Goal: Information Seeking & Learning: Learn about a topic

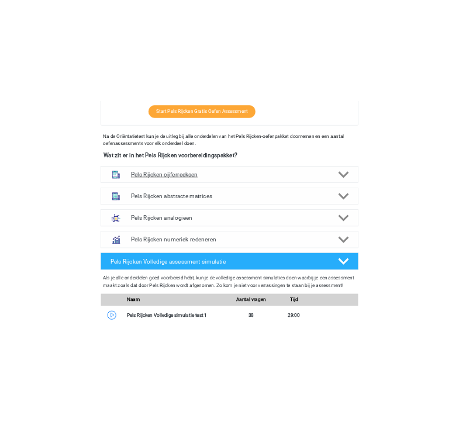
scroll to position [501, 0]
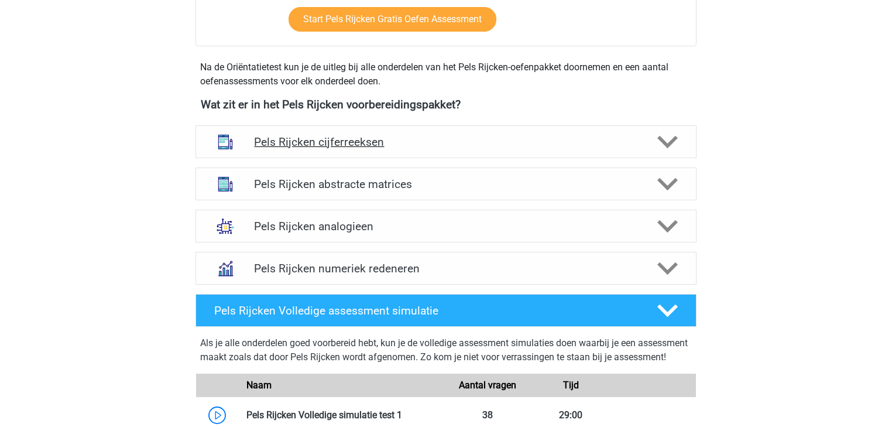
click at [298, 143] on h4 "Pels Rijcken cijferreeksen" at bounding box center [445, 141] width 383 height 13
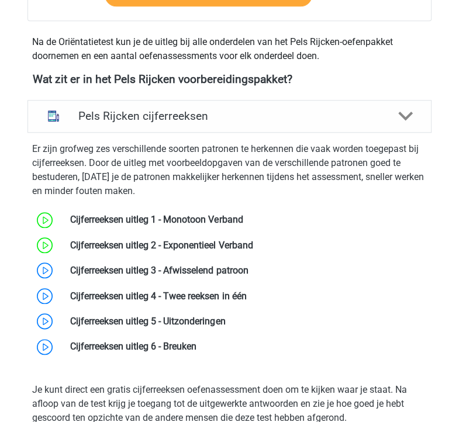
scroll to position [547, 0]
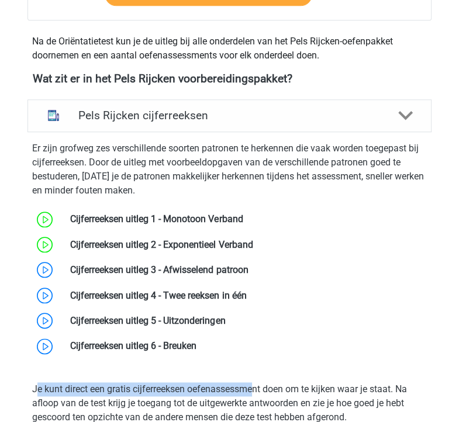
drag, startPoint x: 256, startPoint y: 370, endPoint x: 36, endPoint y: 373, distance: 220.6
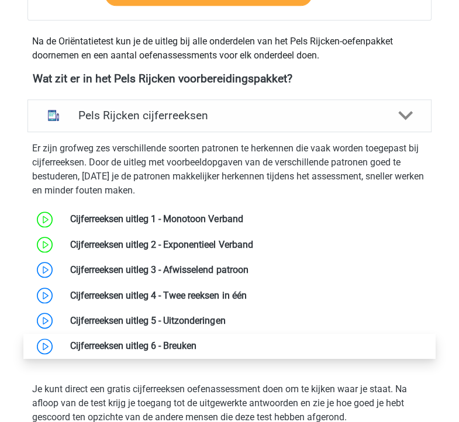
drag, startPoint x: 13, startPoint y: 217, endPoint x: 71, endPoint y: 338, distance: 134.3
copy div "Cijferreeksen uitleg 1 - Monotoon Verband Cijferreeksen uitleg 2 - Exponentieel…"
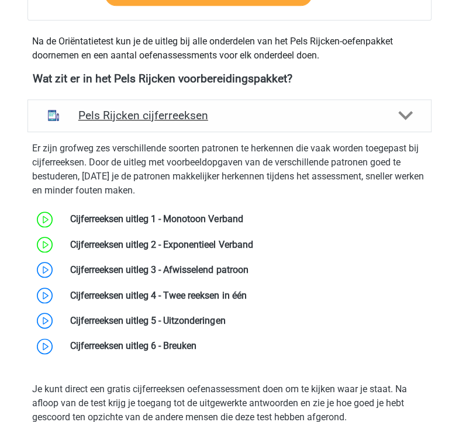
click at [138, 107] on div "Pels Rijcken cijferreeksen" at bounding box center [230, 115] width 404 height 33
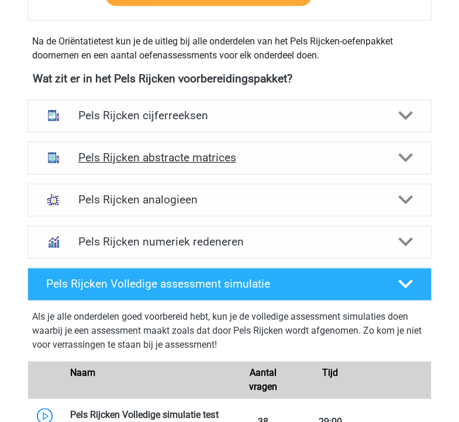
click at [142, 155] on h4 "Pels Rijcken abstracte matrices" at bounding box center [229, 157] width 303 height 13
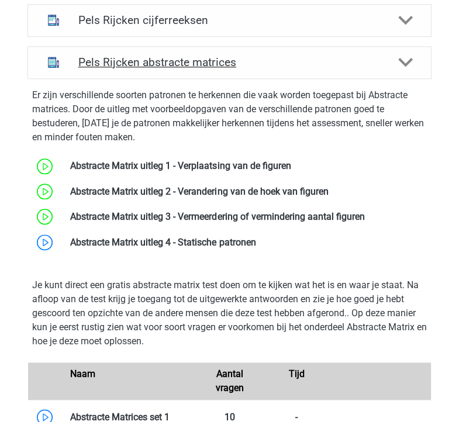
scroll to position [643, 0]
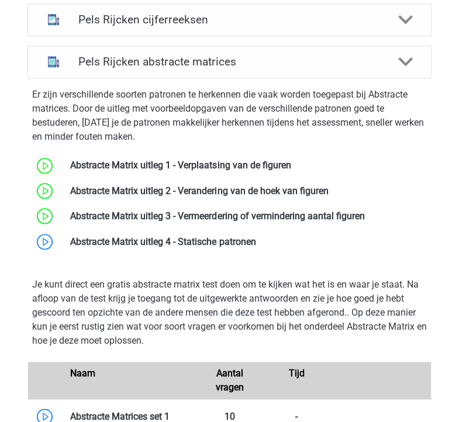
drag, startPoint x: 310, startPoint y: 262, endPoint x: 12, endPoint y: 166, distance: 312.9
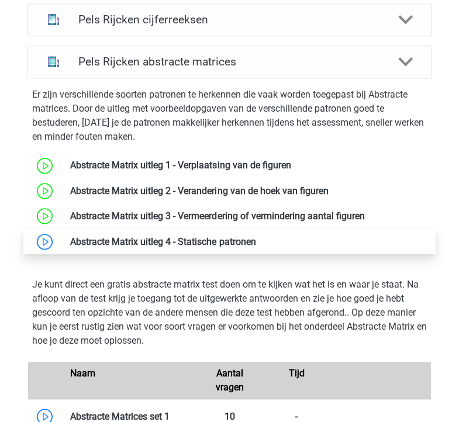
drag, startPoint x: 12, startPoint y: 166, endPoint x: 162, endPoint y: 246, distance: 170.4
click at [162, 246] on div "Pels Rijcken abstracte matrices Er zijn verschillende soorten patronen te herke…" at bounding box center [230, 402] width 450 height 723
copy div "Abstracte Matrix uitleg 1 - Verplaatsing van de figuren Abstracte Matrix uitleg…"
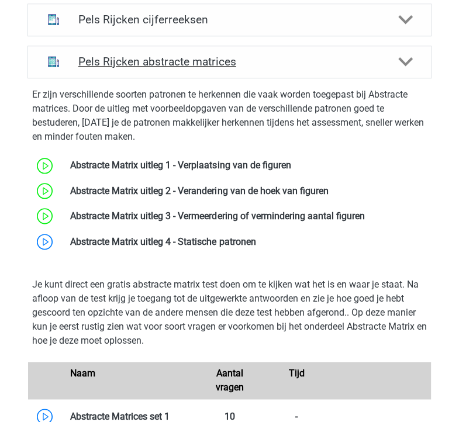
click at [156, 66] on h4 "Pels Rijcken abstracte matrices" at bounding box center [229, 61] width 303 height 13
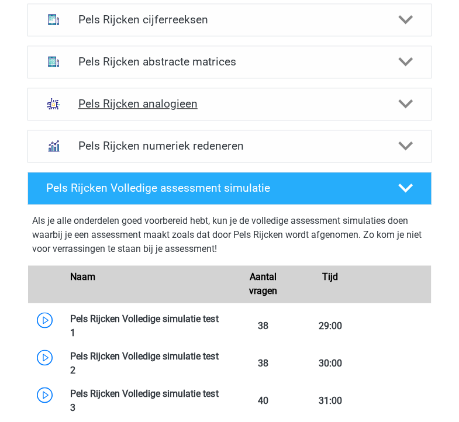
click at [152, 97] on h4 "Pels Rijcken analogieen" at bounding box center [229, 103] width 303 height 13
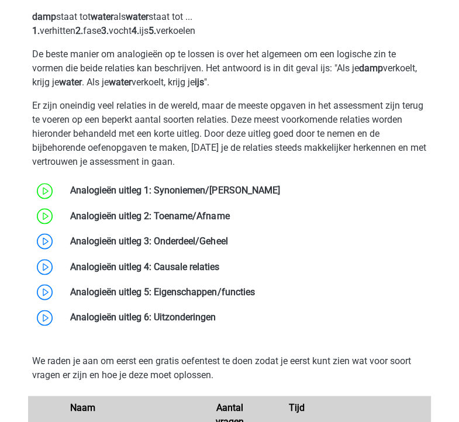
scroll to position [803, 0]
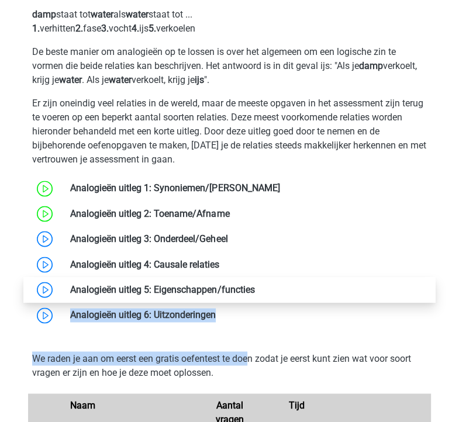
drag, startPoint x: 251, startPoint y: 338, endPoint x: 121, endPoint y: 290, distance: 138.8
click at [121, 290] on div "Bij het oplossen van Analogieën moet je een relatie tussen twee woorden vinden …" at bounding box center [230, 383] width 414 height 844
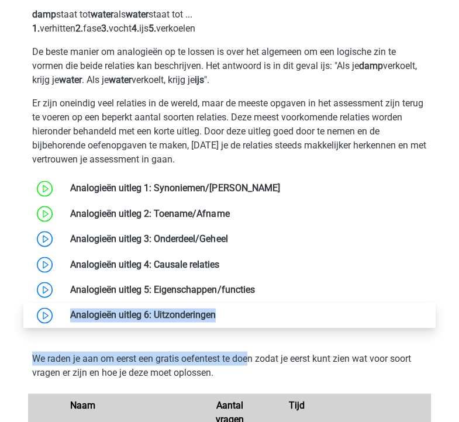
drag, startPoint x: 9, startPoint y: 181, endPoint x: 208, endPoint y: 319, distance: 241.8
click at [208, 319] on div "Pels Rijcken analogieen Bij het oplossen van Analogieën moet je een relatie tus…" at bounding box center [230, 366] width 450 height 886
copy div "Analogieën uitleg 1: Synoniemen/Antoniemen Analogieën uitleg 2: Toename/Afname …"
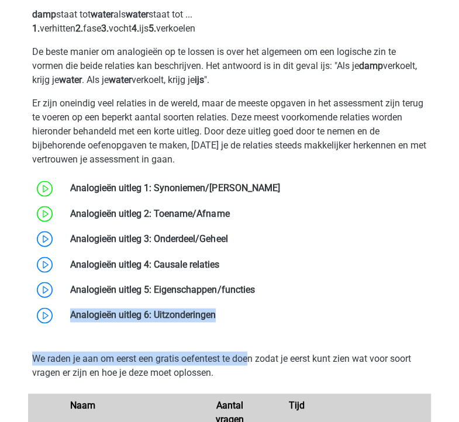
click at [78, 353] on p "We raden je aan om eerst een gratis oefentest te doen zodat je eerst kunt zien …" at bounding box center [229, 366] width 395 height 28
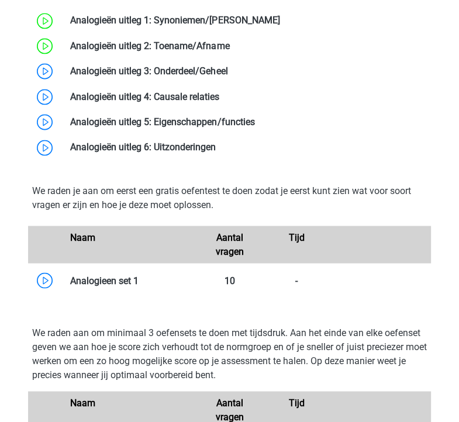
scroll to position [972, 0]
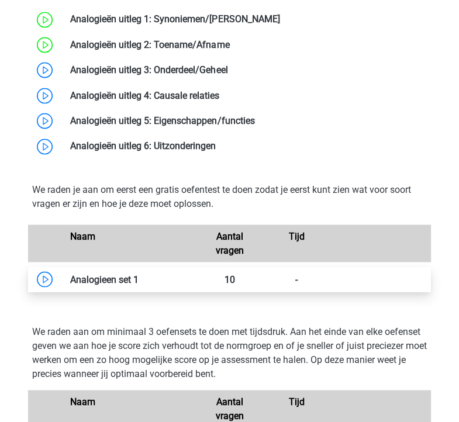
click at [139, 274] on link at bounding box center [139, 279] width 0 height 11
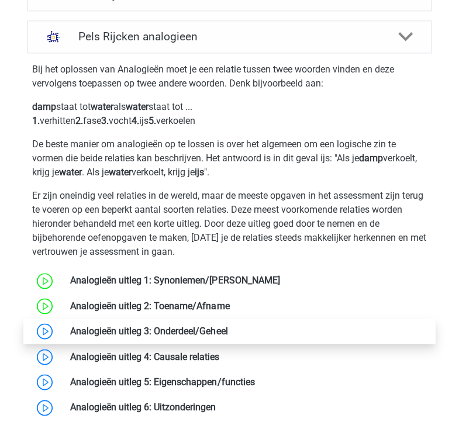
scroll to position [658, 0]
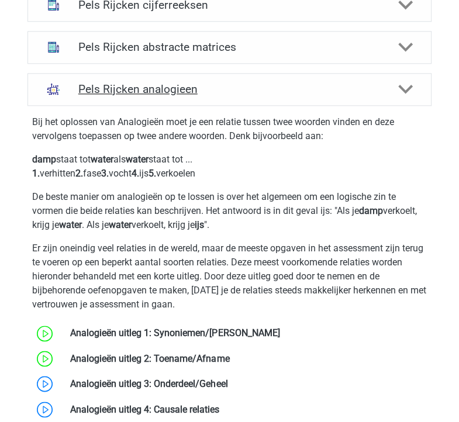
click at [101, 94] on h4 "Pels Rijcken analogieen" at bounding box center [229, 89] width 303 height 13
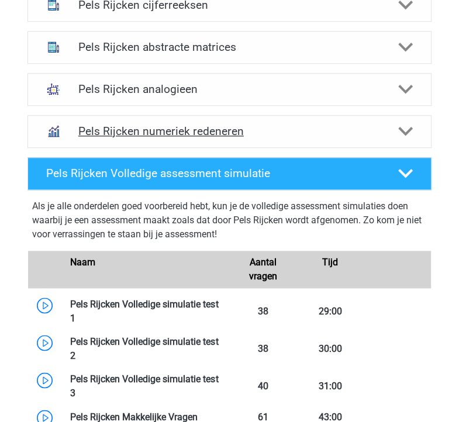
click at [109, 128] on h4 "Pels Rijcken numeriek redeneren" at bounding box center [229, 131] width 303 height 13
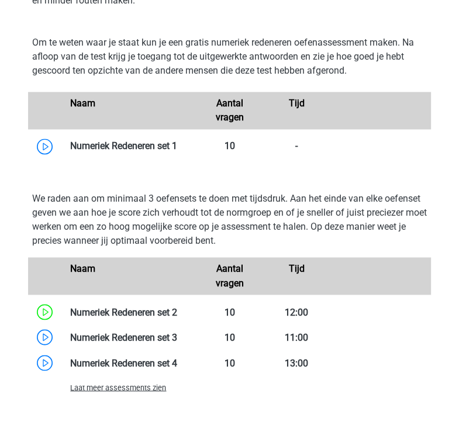
scroll to position [867, 0]
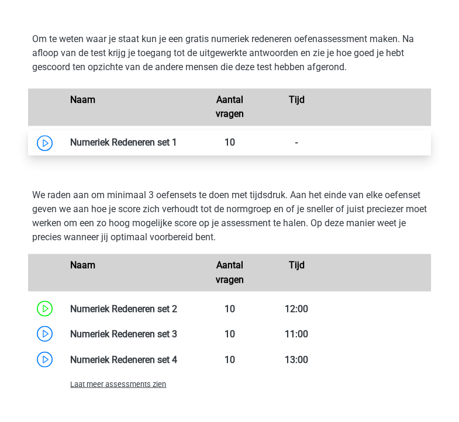
drag, startPoint x: 18, startPoint y: 138, endPoint x: 179, endPoint y: 135, distance: 161.5
click at [179, 135] on div "Pels Rijcken numeriek redeneren Er zijn verschillende soorten patronen te herke…" at bounding box center [229, 254] width 431 height 696
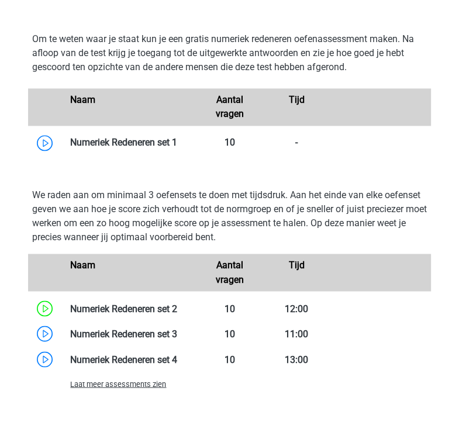
copy div "Numeriek Redeneren set 1"
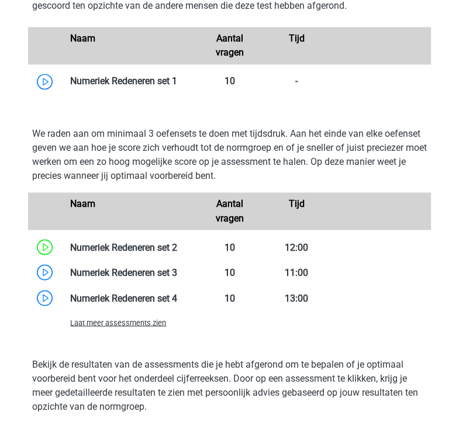
scroll to position [932, 0]
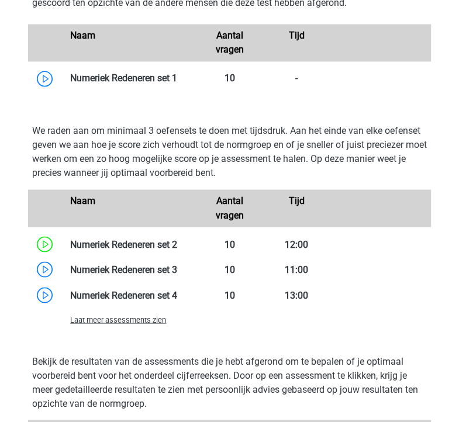
click at [115, 322] on span "Laat meer assessments zien" at bounding box center [118, 319] width 96 height 9
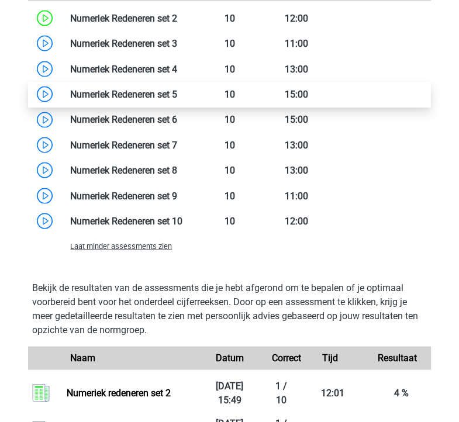
scroll to position [1158, 0]
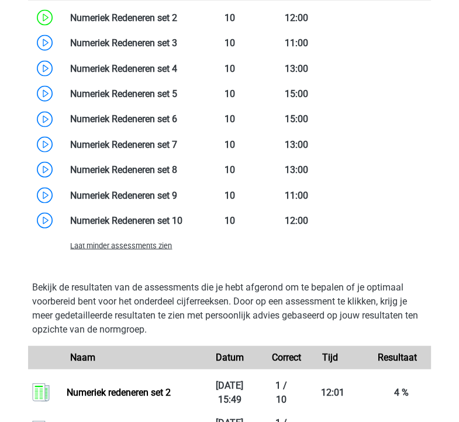
drag, startPoint x: 373, startPoint y: 246, endPoint x: 321, endPoint y: 245, distance: 52.1
click at [321, 245] on div at bounding box center [313, 246] width 235 height 14
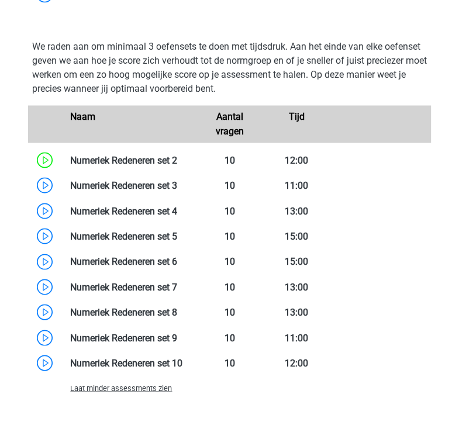
scroll to position [1015, 0]
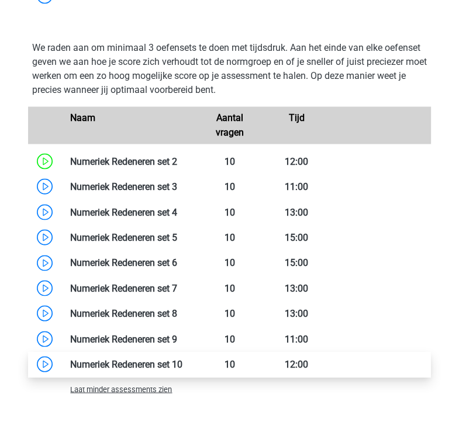
drag, startPoint x: 13, startPoint y: 157, endPoint x: 123, endPoint y: 367, distance: 237.4
click at [123, 367] on div "Pels Rijcken numeriek redeneren Er zijn verschillende soorten patronen te herke…" at bounding box center [230, 183] width 450 height 858
copy div "Numeriek Redeneren set 2 10 12:00 Numeriek Redeneren set 3 10 11:00 Numeriek Re…"
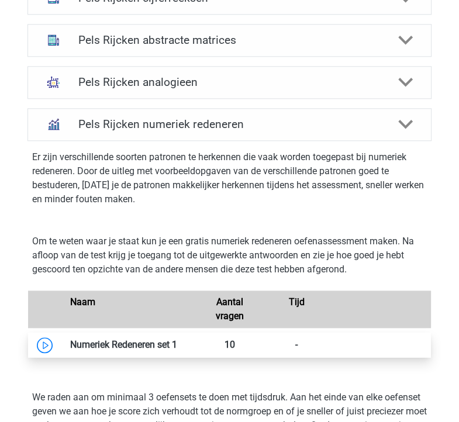
scroll to position [664, 0]
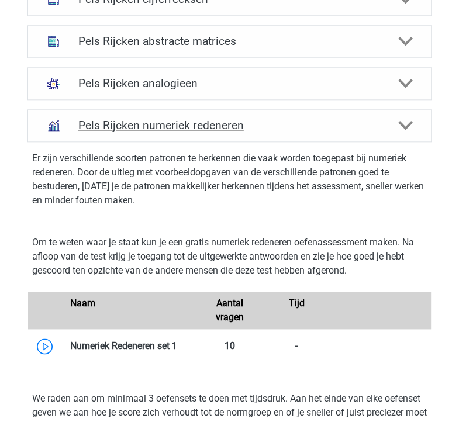
click at [89, 123] on h4 "Pels Rijcken numeriek redeneren" at bounding box center [229, 125] width 303 height 13
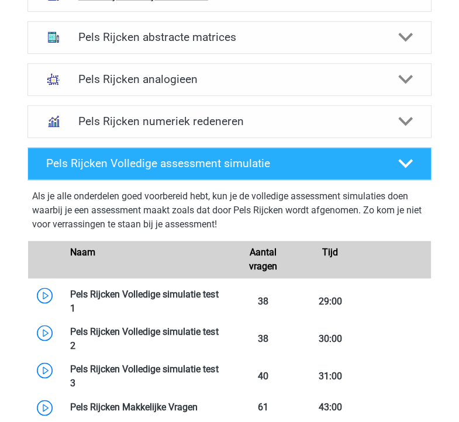
scroll to position [669, 0]
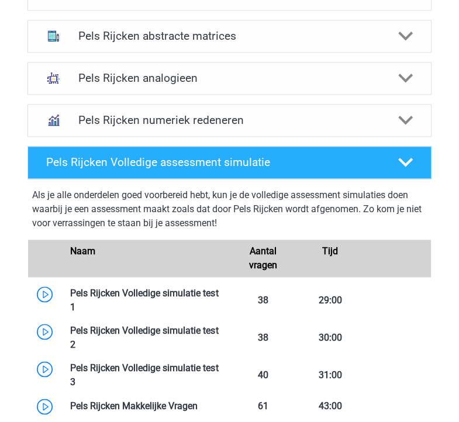
click at [54, 201] on div "Als je alle onderdelen goed voorbereid hebt, kun je de volledige assessment sim…" at bounding box center [229, 211] width 395 height 47
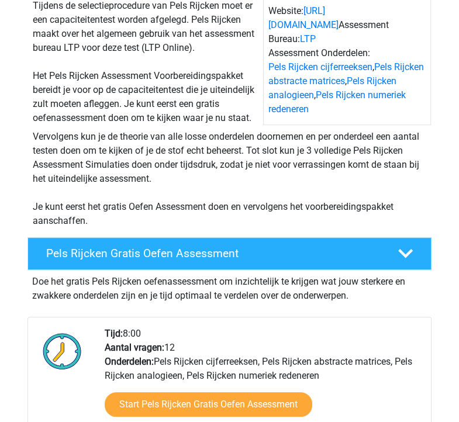
scroll to position [136, 0]
click at [59, 245] on div "Pels Rijcken Gratis Oefen Assessment" at bounding box center [230, 254] width 404 height 33
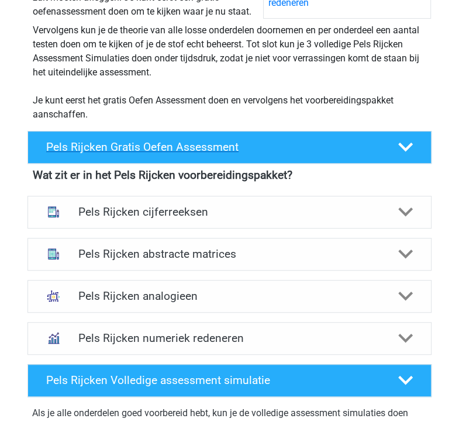
scroll to position [243, 0]
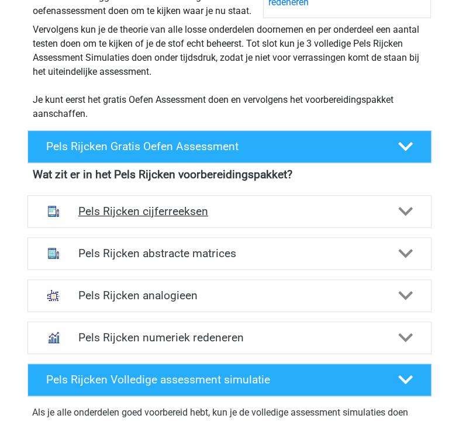
click at [92, 218] on div "Pels Rijcken cijferreeksen" at bounding box center [230, 211] width 404 height 33
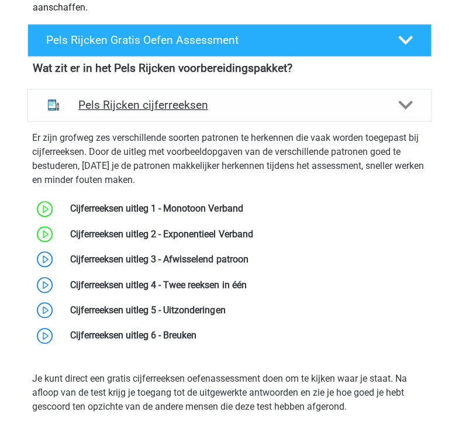
scroll to position [361, 0]
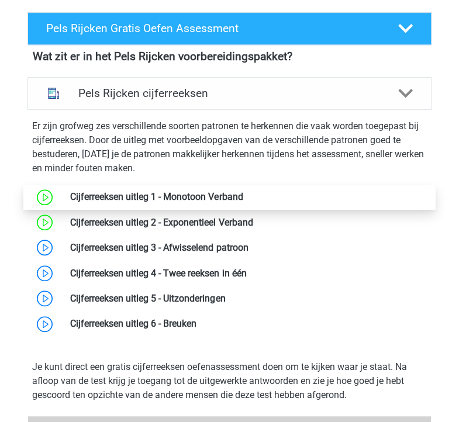
click at [243, 200] on link at bounding box center [243, 196] width 0 height 11
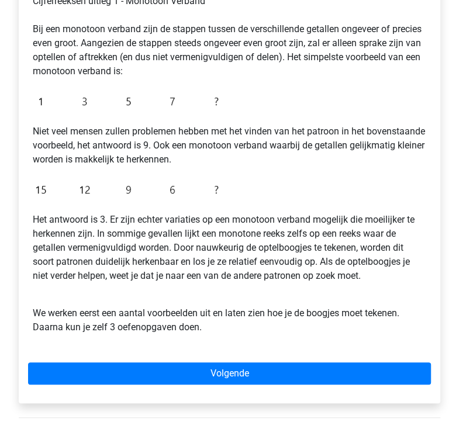
scroll to position [250, 0]
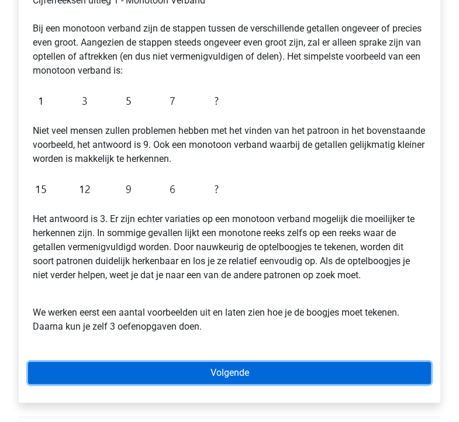
click at [75, 366] on link "Volgende" at bounding box center [229, 373] width 403 height 22
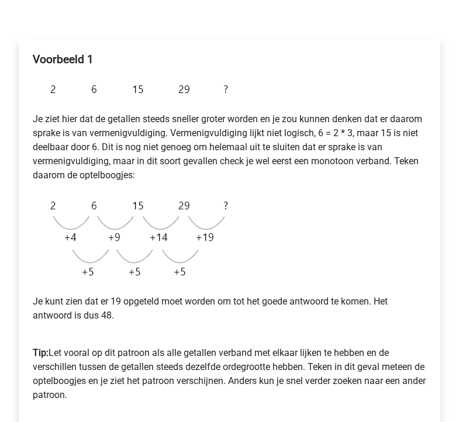
scroll to position [191, 0]
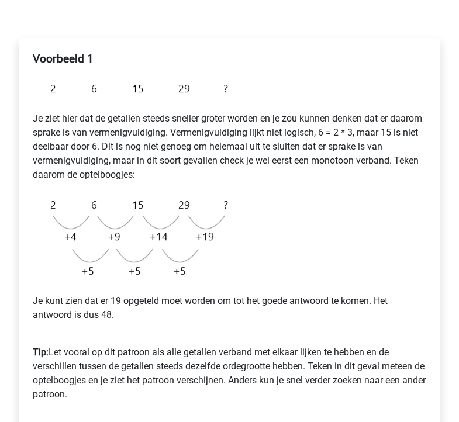
click at [95, 168] on p "Je ziet hier dat de getallen steeds sneller groter worden en je zou kunnen denk…" at bounding box center [230, 147] width 394 height 70
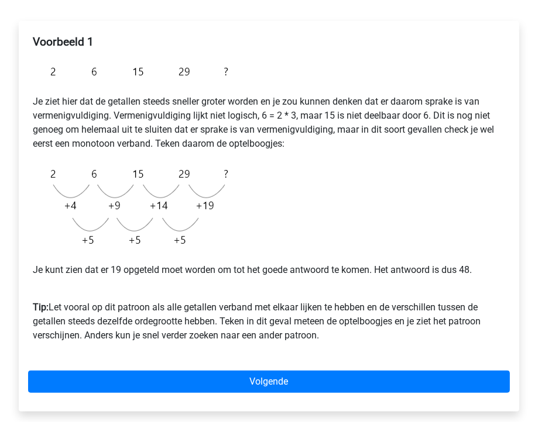
scroll to position [181, 0]
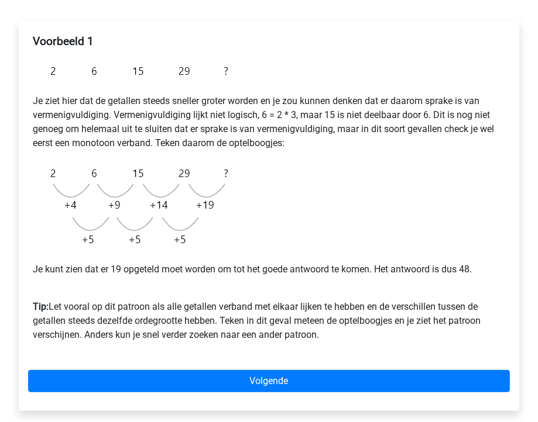
click at [240, 12] on div "Voorbeeld 1 Je ziet hier dat de getallen steeds sneller groter worden en je zou…" at bounding box center [268, 221] width 519 height 448
click at [131, 161] on img at bounding box center [133, 207] width 201 height 94
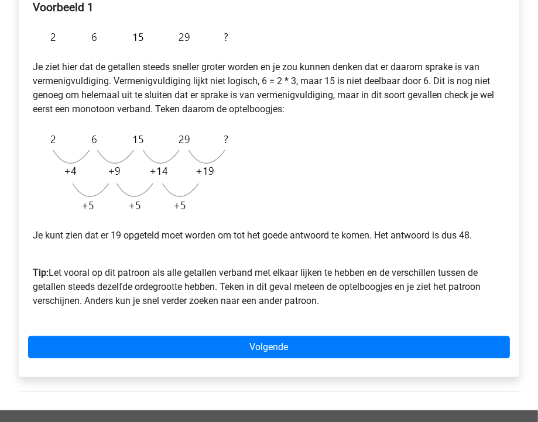
scroll to position [195, 0]
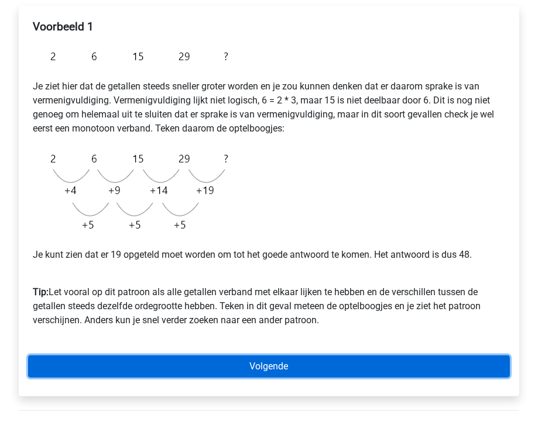
click at [136, 356] on link "Volgende" at bounding box center [269, 367] width 482 height 22
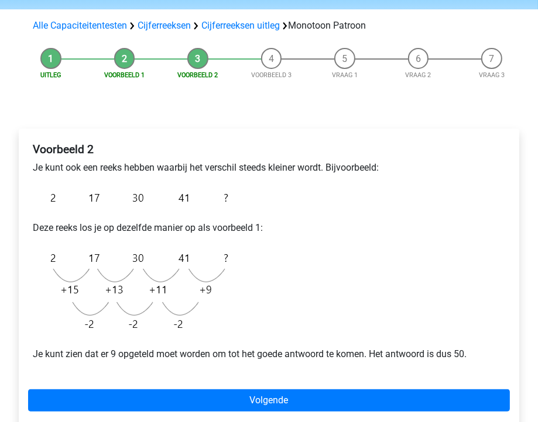
scroll to position [74, 0]
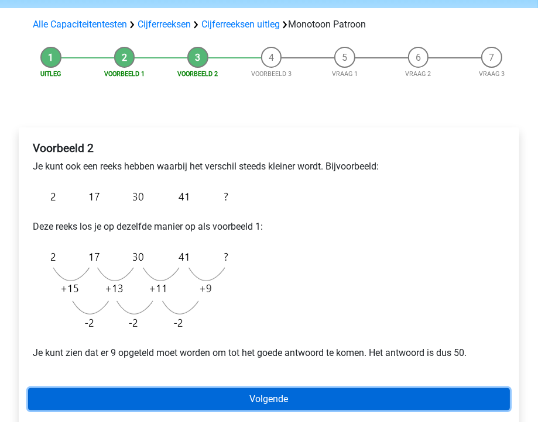
click at [267, 396] on link "Volgende" at bounding box center [269, 400] width 482 height 22
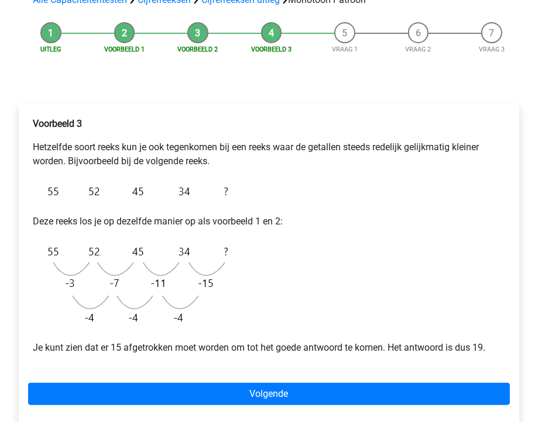
scroll to position [98, 0]
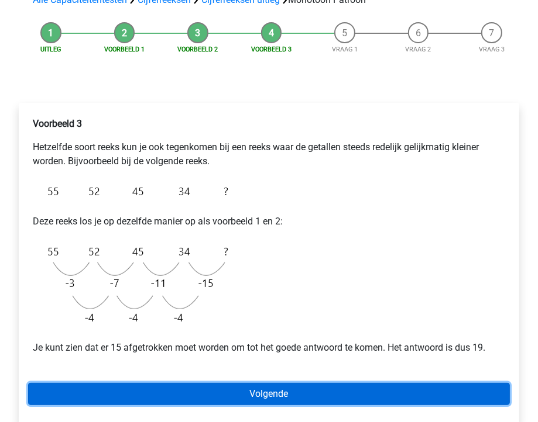
click at [337, 396] on link "Volgende" at bounding box center [269, 394] width 482 height 22
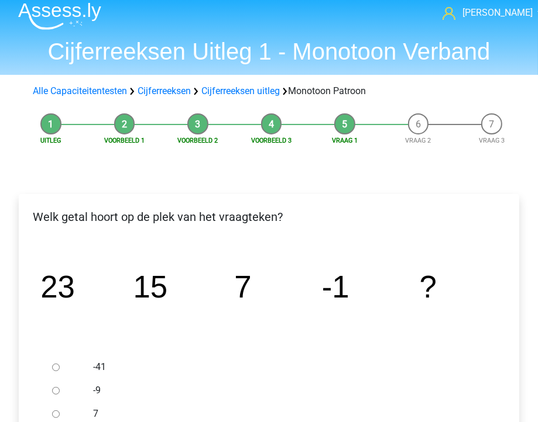
scroll to position [6, 0]
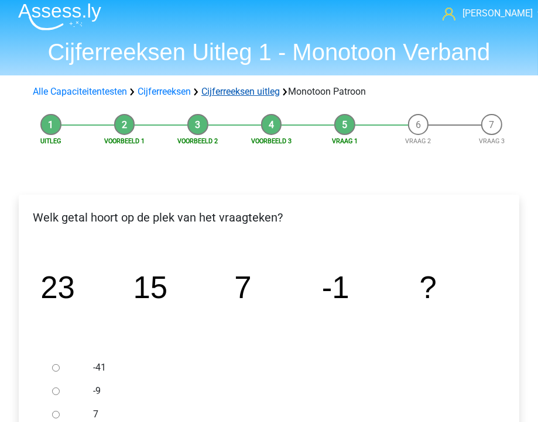
click at [227, 90] on link "Cijferreeksen uitleg" at bounding box center [240, 91] width 78 height 11
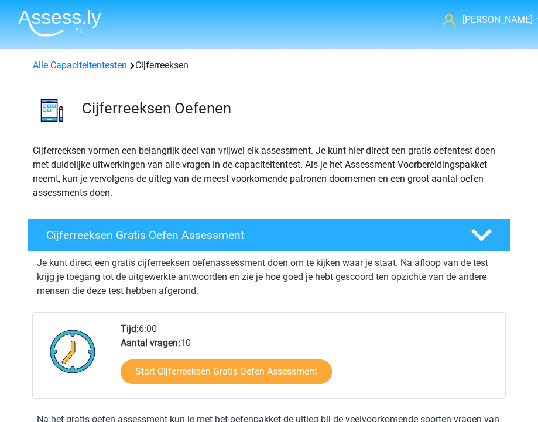
scroll to position [477, 0]
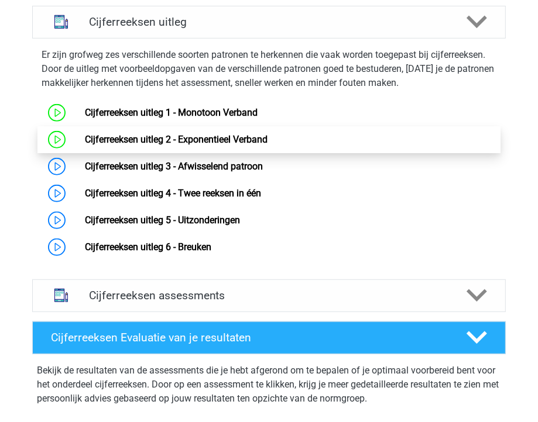
click at [85, 139] on link "Cijferreeksen uitleg 2 - Exponentieel Verband" at bounding box center [176, 139] width 183 height 11
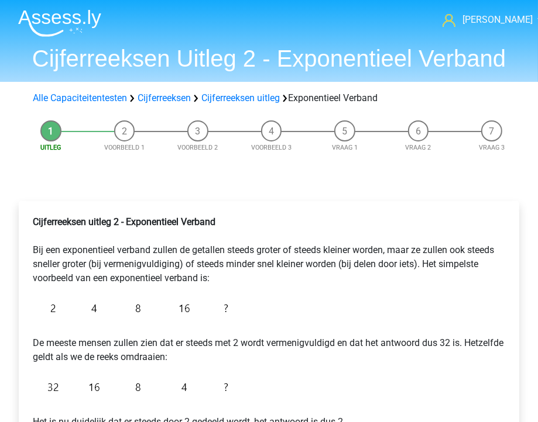
click at [91, 190] on div "Cijferreeksen uitleg 2 - Exponentieel Verband Bij een exponentieel verband zull…" at bounding box center [268, 373] width 519 height 391
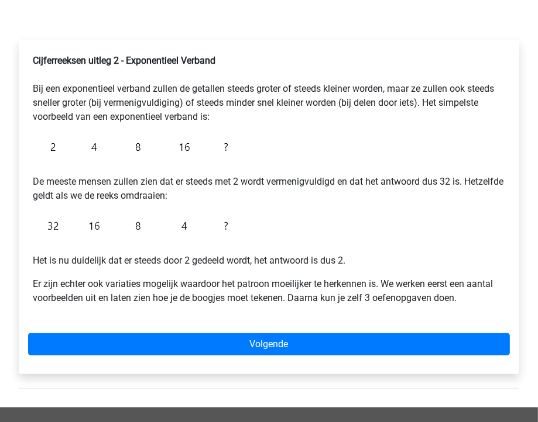
scroll to position [161, 0]
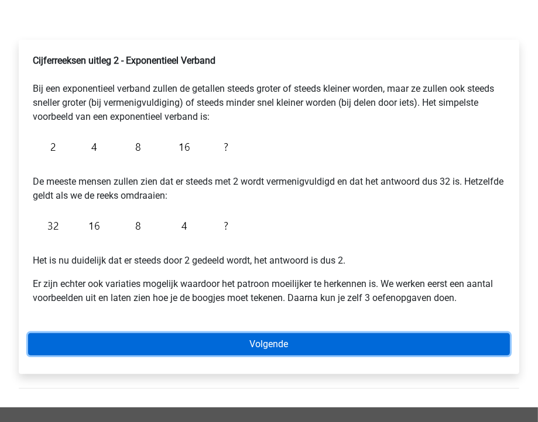
click at [119, 334] on link "Volgende" at bounding box center [269, 345] width 482 height 22
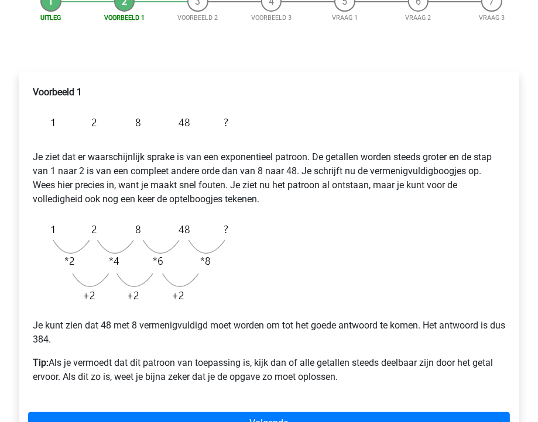
scroll to position [130, 0]
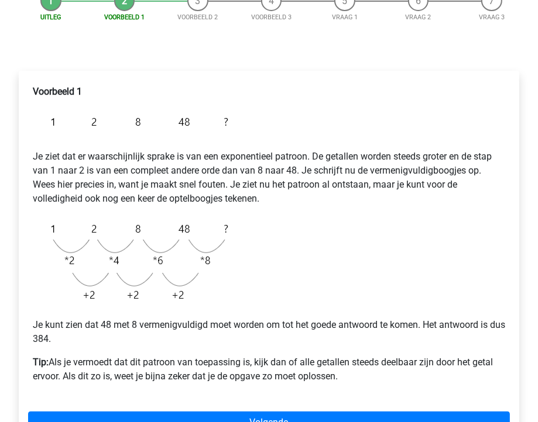
click at [222, 245] on img at bounding box center [133, 262] width 201 height 94
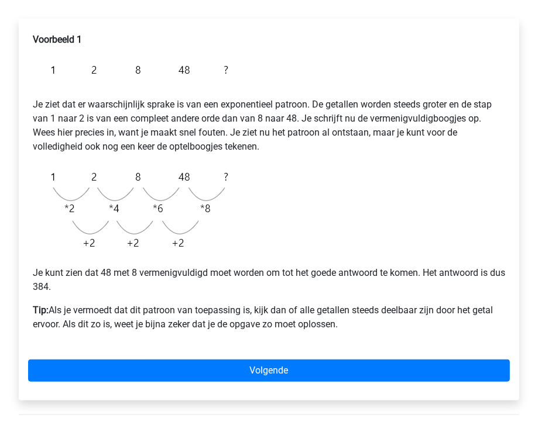
scroll to position [183, 0]
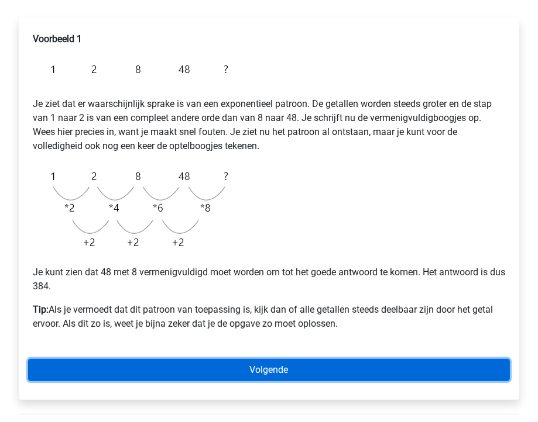
click at [195, 372] on link "Volgende" at bounding box center [269, 370] width 482 height 22
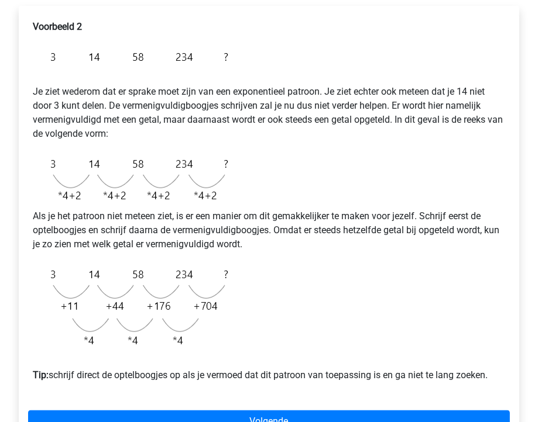
scroll to position [196, 0]
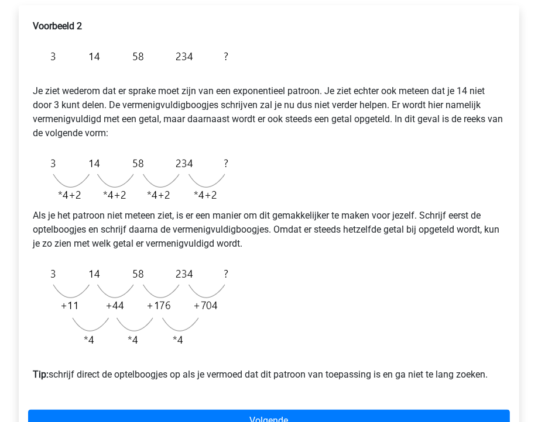
click at [264, 253] on div "Voorbeeld 2 Je ziet wederom dat er sprake moet zijn van een exponentieel patroo…" at bounding box center [269, 206] width 482 height 382
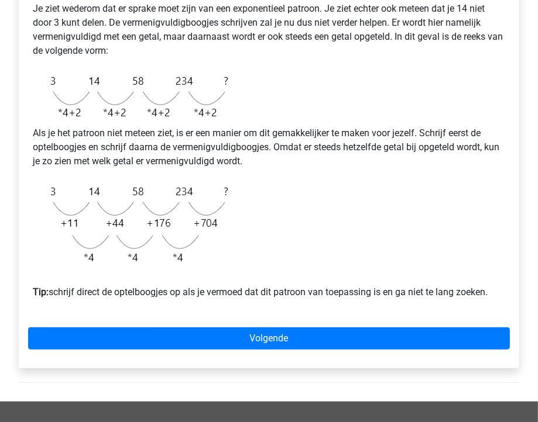
scroll to position [281, 0]
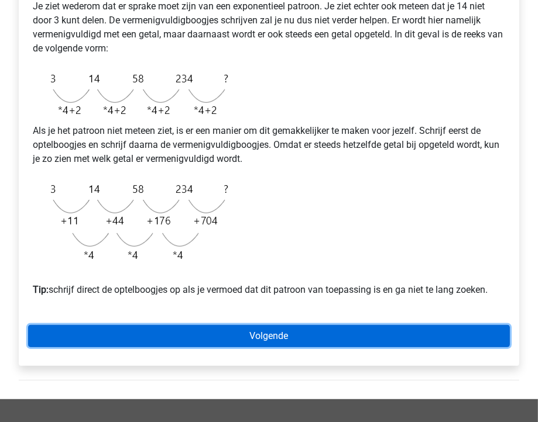
click at [197, 335] on link "Volgende" at bounding box center [269, 336] width 482 height 22
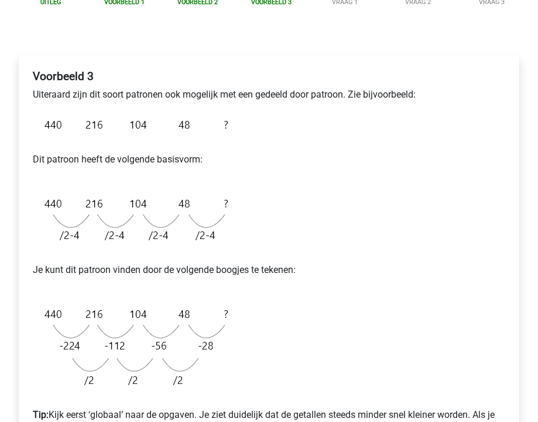
scroll to position [145, 0]
click at [83, 43] on div "Voorbeeld 3 Uiteraard zijn dit soort patronen ook mogelijk met een gedeeld door…" at bounding box center [268, 286] width 519 height 507
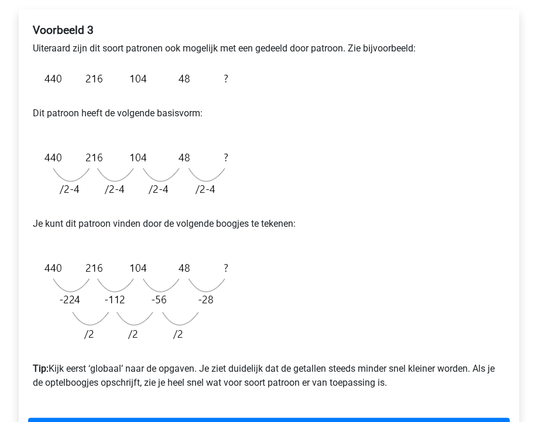
scroll to position [191, 0]
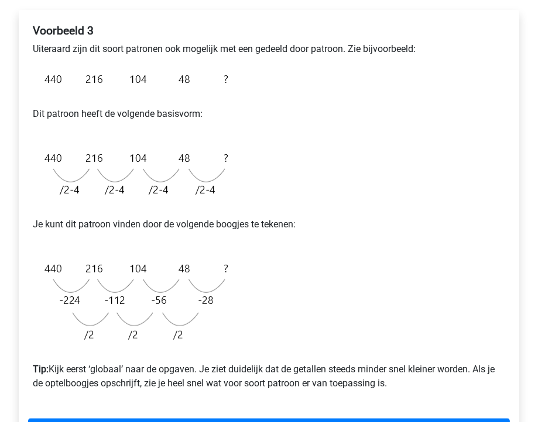
click at [452, 180] on div "Voorbeeld 3 Uiteraard zijn dit soort patronen ook mogelijk met een gedeeld door…" at bounding box center [269, 212] width 482 height 386
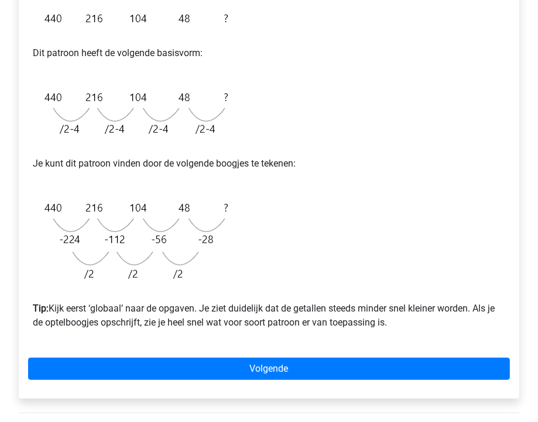
scroll to position [253, 0]
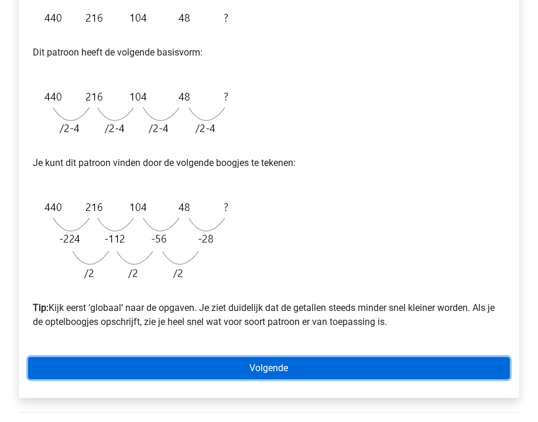
click at [80, 363] on link "Volgende" at bounding box center [269, 369] width 482 height 22
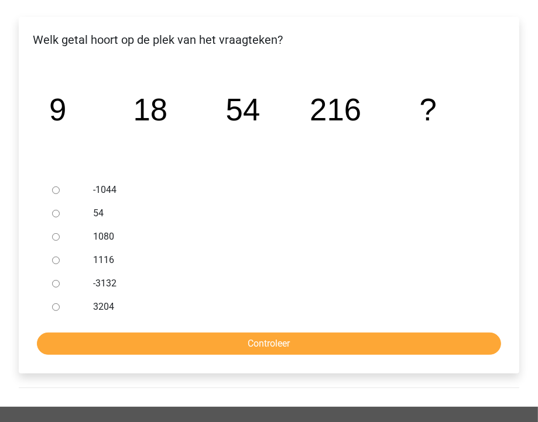
scroll to position [46, 0]
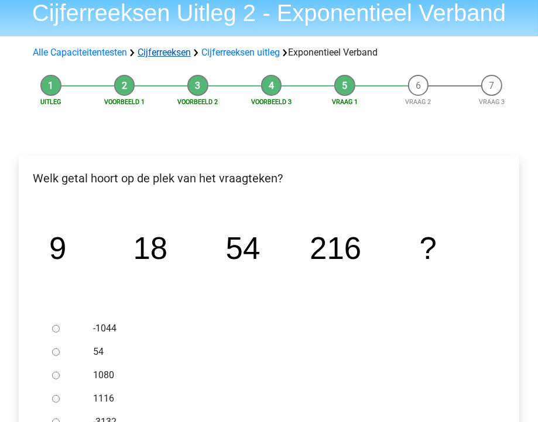
click at [186, 53] on link "Cijferreeksen" at bounding box center [164, 52] width 53 height 11
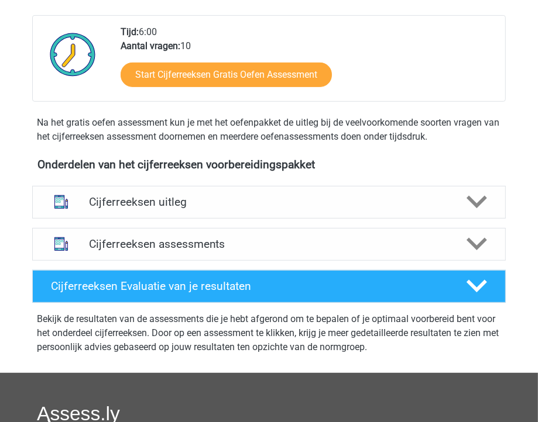
scroll to position [298, 0]
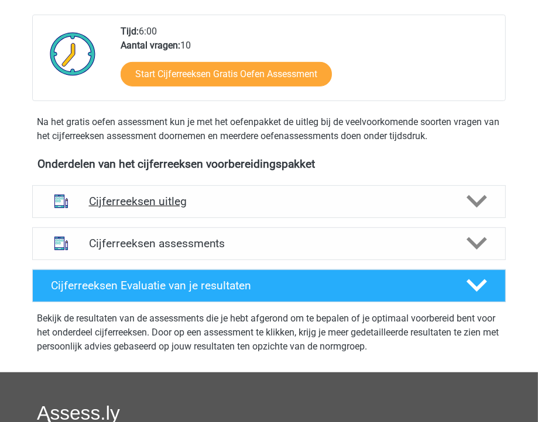
click at [179, 195] on h4 "Cijferreeksen uitleg" at bounding box center [269, 201] width 360 height 13
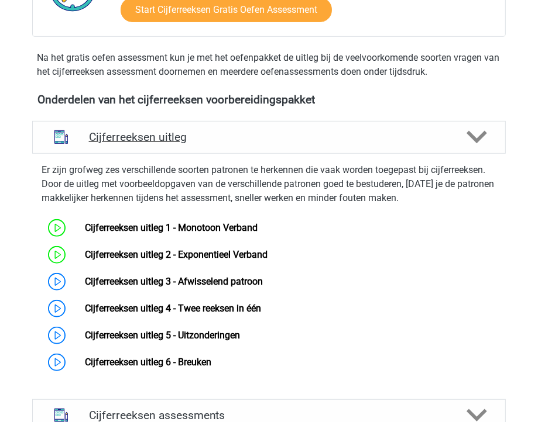
scroll to position [373, 0]
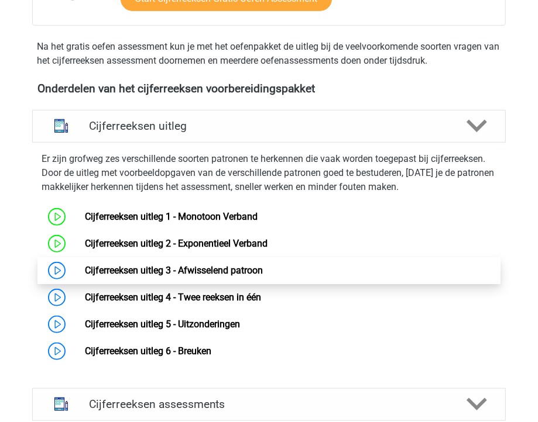
click at [113, 267] on link "Cijferreeksen uitleg 3 - Afwisselend patroon" at bounding box center [174, 270] width 178 height 11
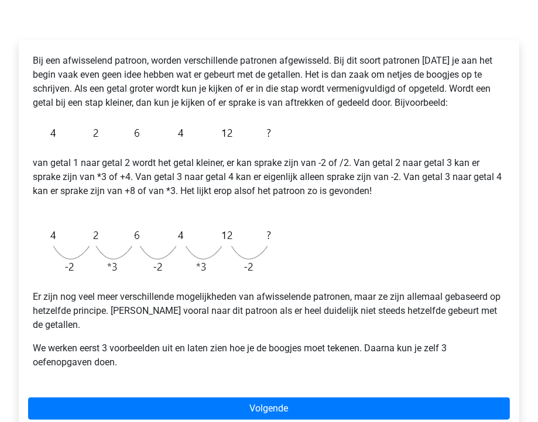
scroll to position [162, 0]
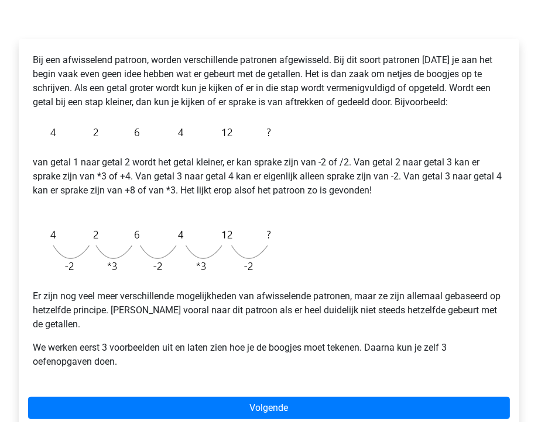
click at [192, 176] on p "van getal 1 naar getal 2 wordt het getal kleiner, er kan sprake zijn van -2 of …" at bounding box center [269, 184] width 472 height 56
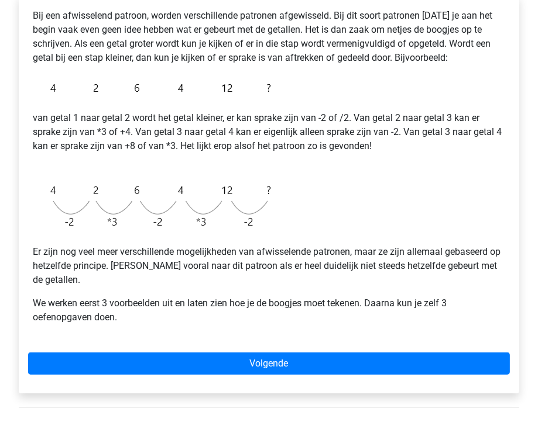
scroll to position [206, 0]
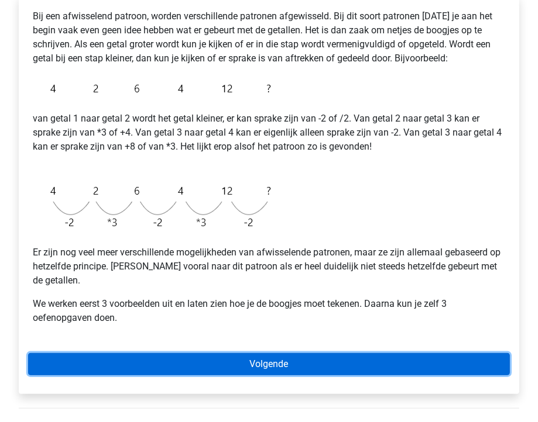
click at [103, 353] on link "Volgende" at bounding box center [269, 364] width 482 height 22
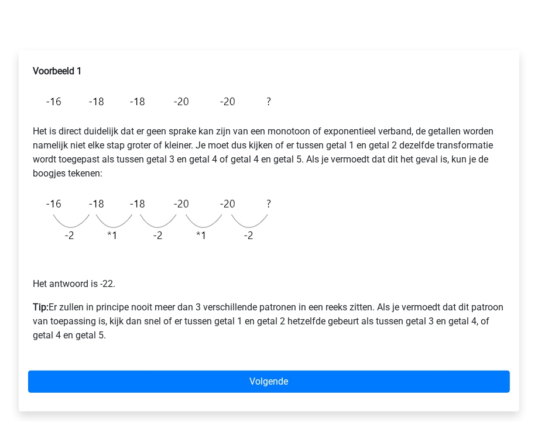
scroll to position [152, 0]
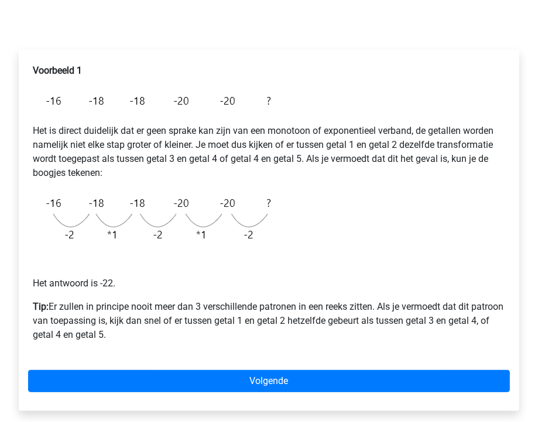
click at [111, 161] on p "Het is direct duidelijk dat er geen sprake kan zijn van een monotoon of exponen…" at bounding box center [269, 152] width 472 height 56
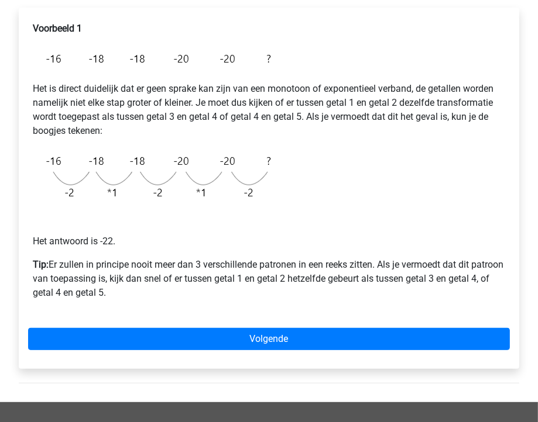
scroll to position [194, 0]
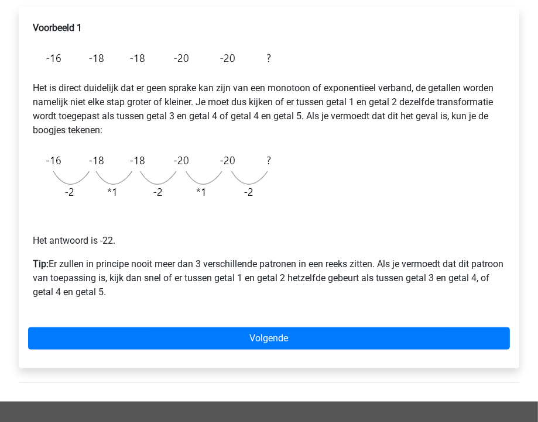
click at [110, 261] on p "Tip: Er zullen in principe nooit meer dan 3 verschillende patronen in een reeks…" at bounding box center [269, 278] width 472 height 42
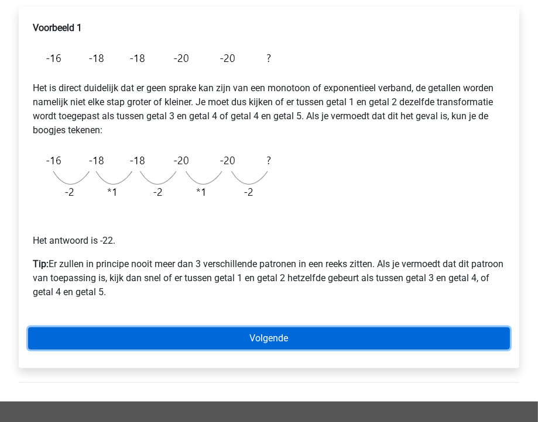
click at [126, 339] on link "Volgende" at bounding box center [269, 339] width 482 height 22
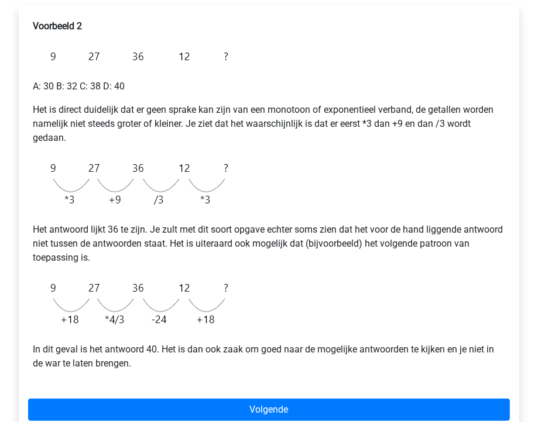
scroll to position [197, 0]
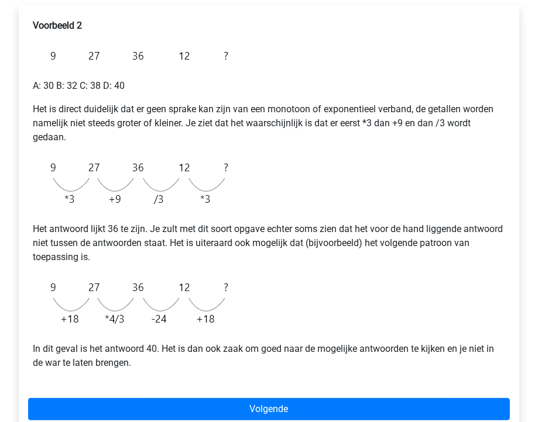
click at [310, 344] on p "In dit geval is het antwoord 40. Het is dan ook zaak om goed naar de mogelijke …" at bounding box center [269, 356] width 472 height 28
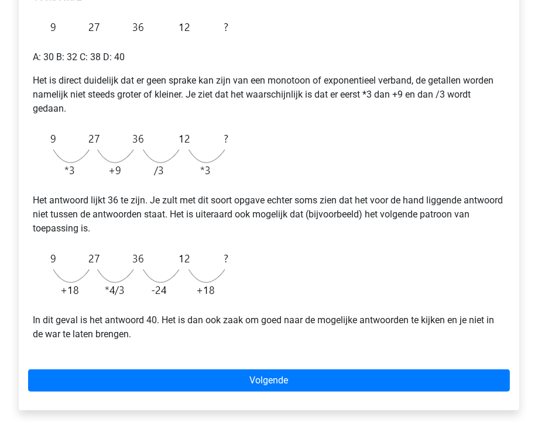
scroll to position [232, 0]
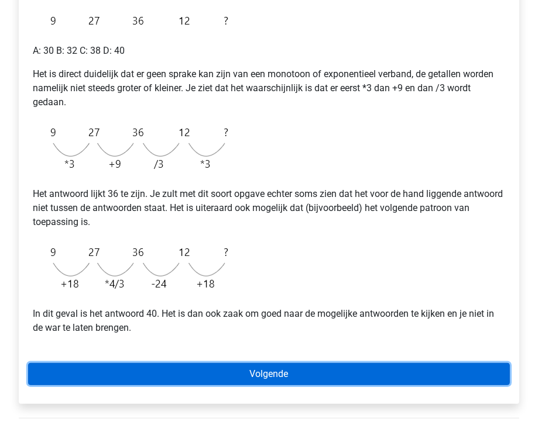
click at [285, 370] on link "Volgende" at bounding box center [269, 374] width 482 height 22
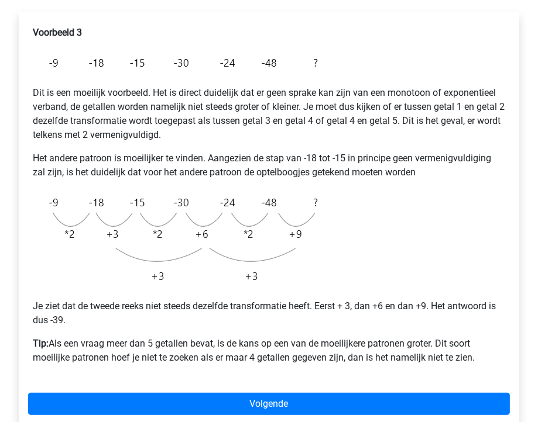
scroll to position [190, 0]
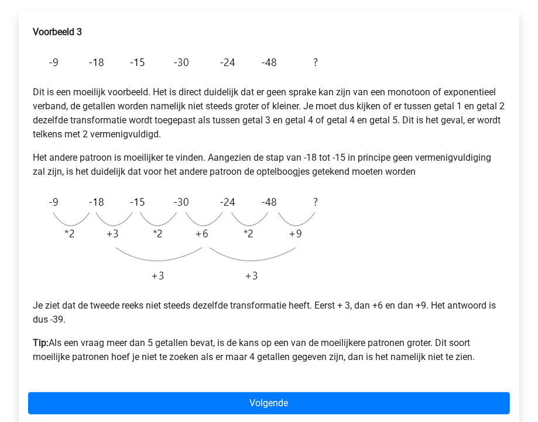
click at [160, 330] on div "Voorbeeld 3 Dit is een moeilijk voorbeeld. Het is direct duidelijk dat er geen …" at bounding box center [269, 199] width 482 height 358
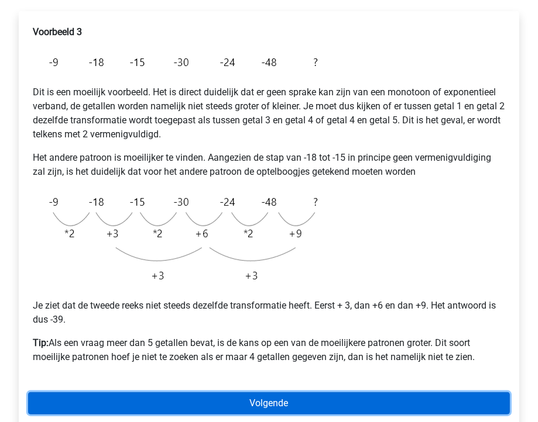
click at [182, 395] on link "Volgende" at bounding box center [269, 404] width 482 height 22
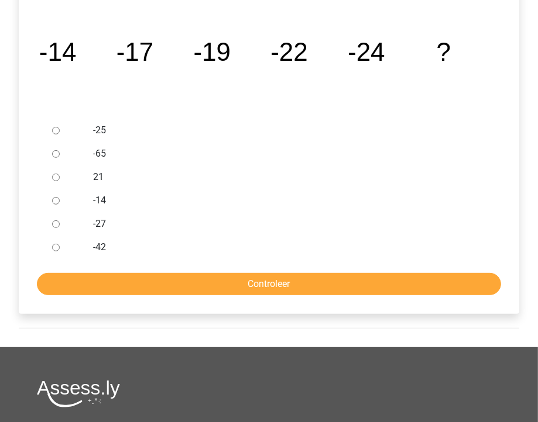
scroll to position [243, 0]
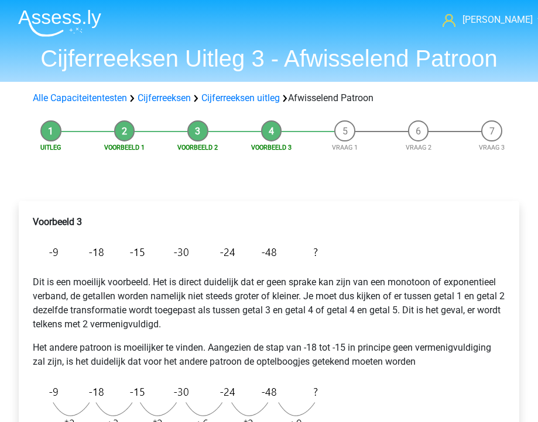
scroll to position [190, 0]
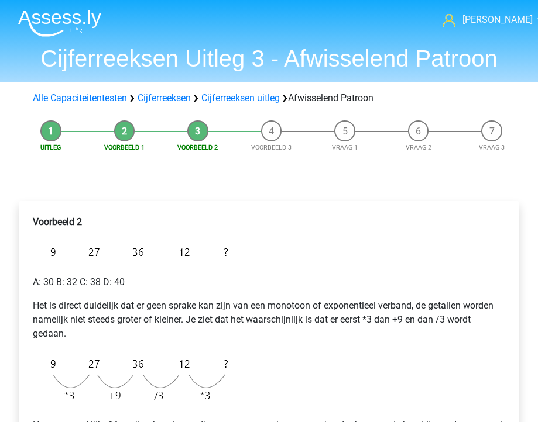
scroll to position [232, 0]
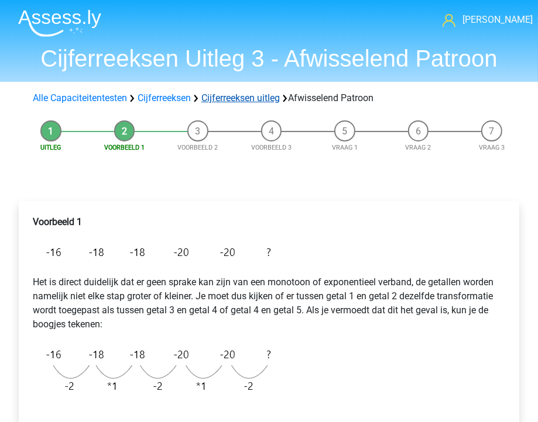
click at [219, 98] on link "Cijferreeksen uitleg" at bounding box center [240, 97] width 78 height 11
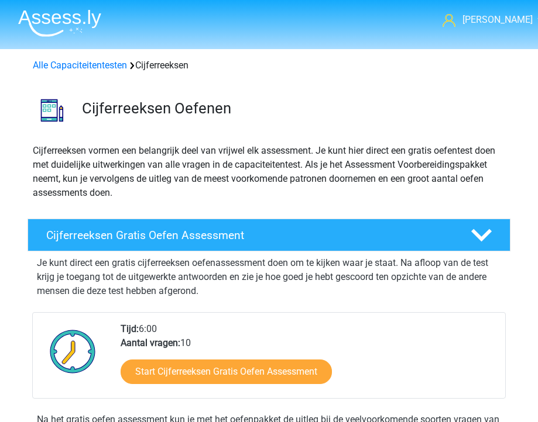
scroll to position [477, 0]
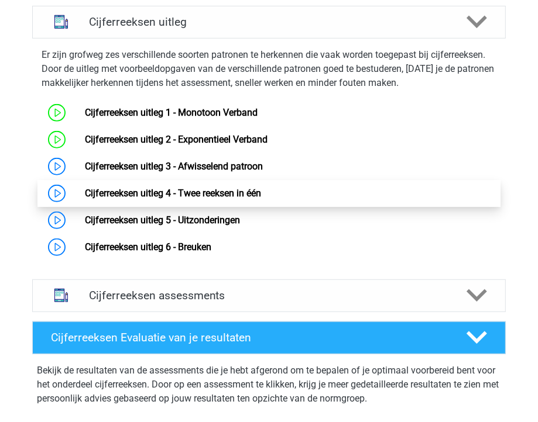
click at [85, 193] on link "Cijferreeksen uitleg 4 - Twee reeksen in één" at bounding box center [173, 193] width 176 height 11
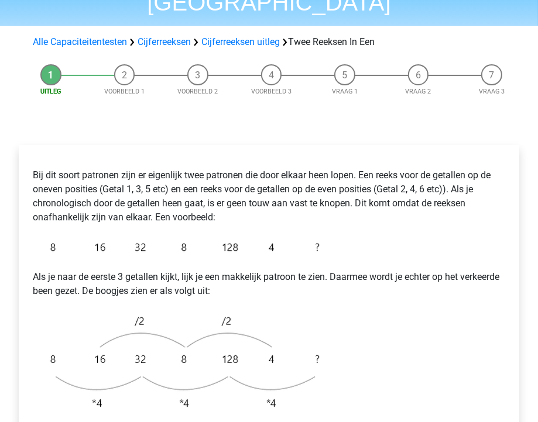
scroll to position [85, 0]
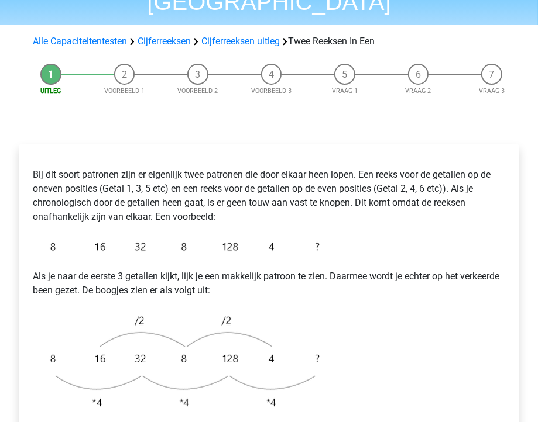
click at [108, 190] on p "Bij dit soort patronen zijn er eigenlijk twee patronen die door elkaar heen lop…" at bounding box center [269, 196] width 472 height 56
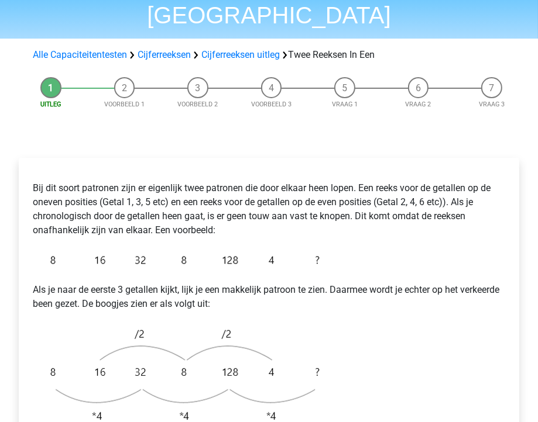
scroll to position [75, 0]
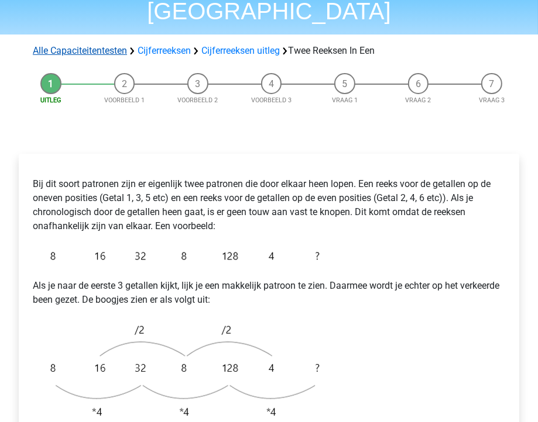
click at [98, 45] on link "Alle Capaciteitentesten" at bounding box center [80, 50] width 94 height 11
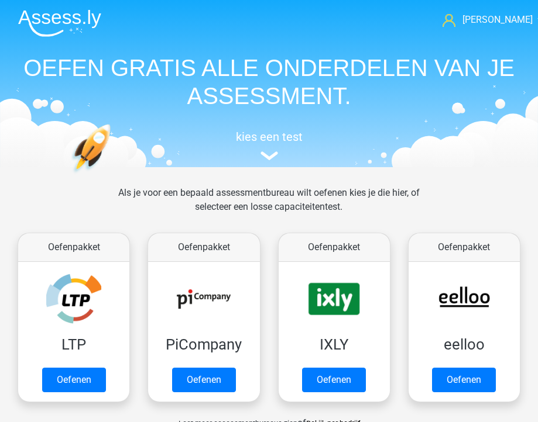
scroll to position [491, 0]
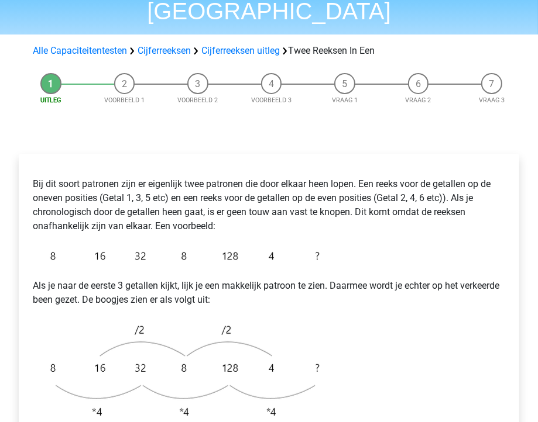
scroll to position [43, 0]
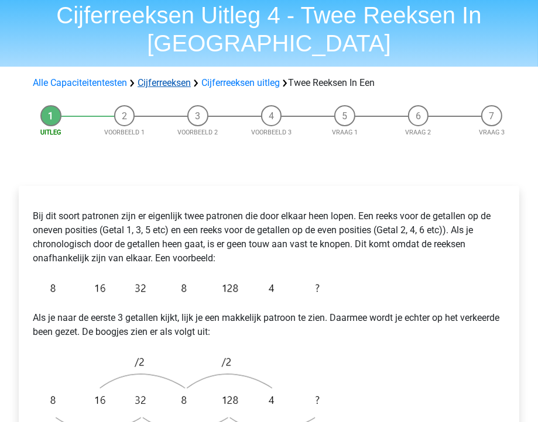
click at [164, 77] on link "Cijferreeksen" at bounding box center [164, 82] width 53 height 11
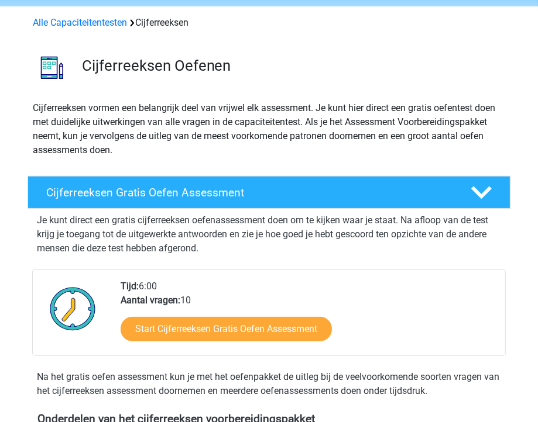
scroll to position [70, 0]
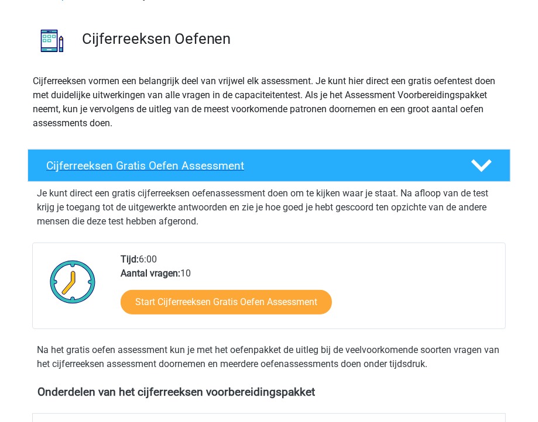
click at [179, 167] on h4 "Cijferreeksen Gratis Oefen Assessment" at bounding box center [249, 165] width 407 height 13
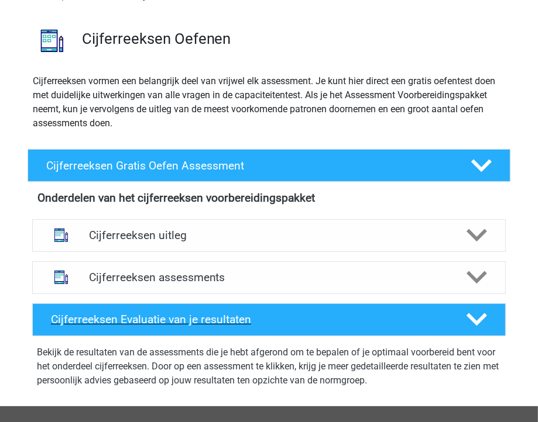
click at [170, 314] on h4 "Cijferreeksen Evaluatie van je resultaten" at bounding box center [250, 319] width 398 height 13
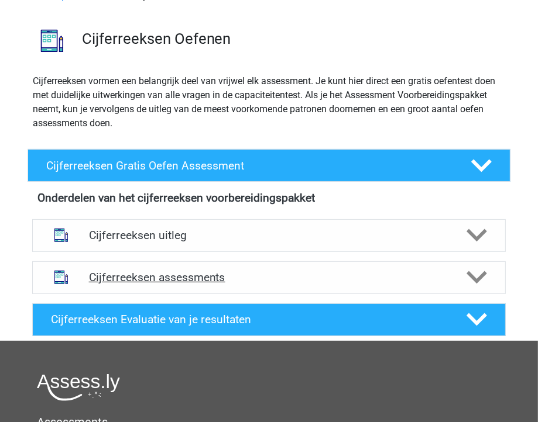
click at [149, 272] on h4 "Cijferreeksen assessments" at bounding box center [269, 277] width 360 height 13
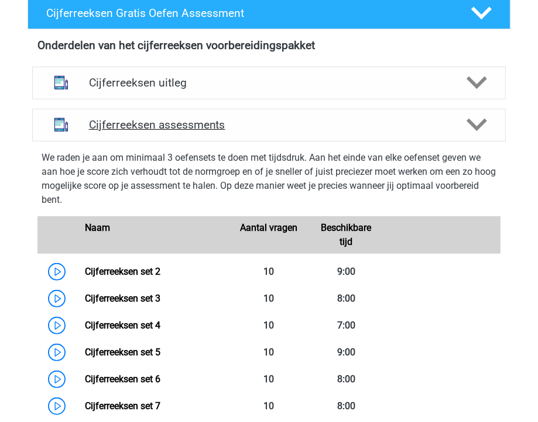
scroll to position [169, 0]
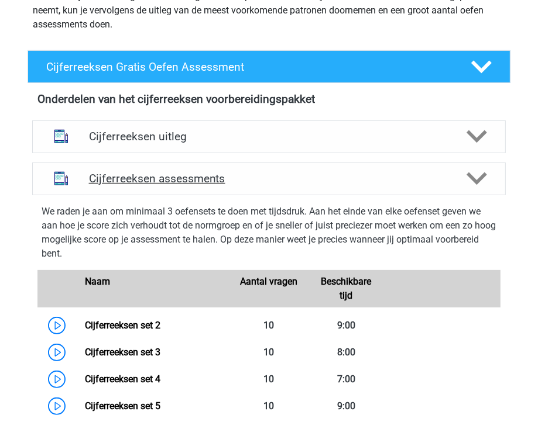
click at [142, 180] on h4 "Cijferreeksen assessments" at bounding box center [269, 178] width 360 height 13
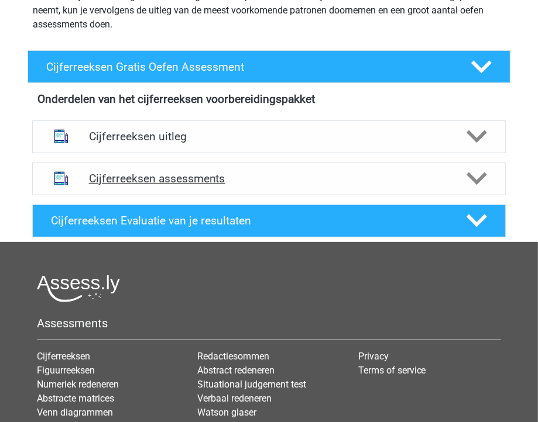
click at [139, 180] on h4 "Cijferreeksen assessments" at bounding box center [269, 178] width 360 height 13
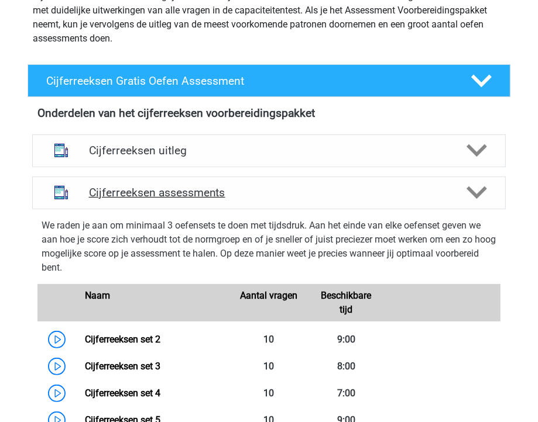
scroll to position [154, 0]
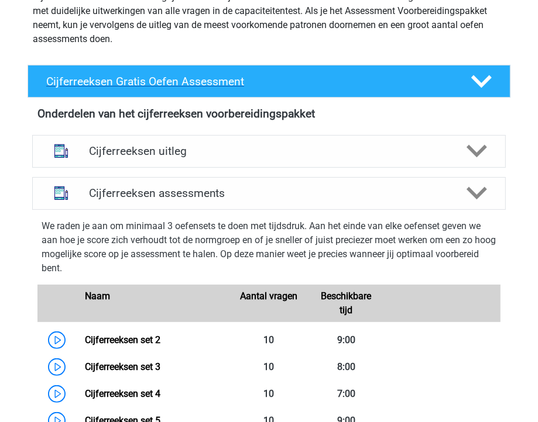
click at [225, 83] on h4 "Cijferreeksen Gratis Oefen Assessment" at bounding box center [249, 81] width 407 height 13
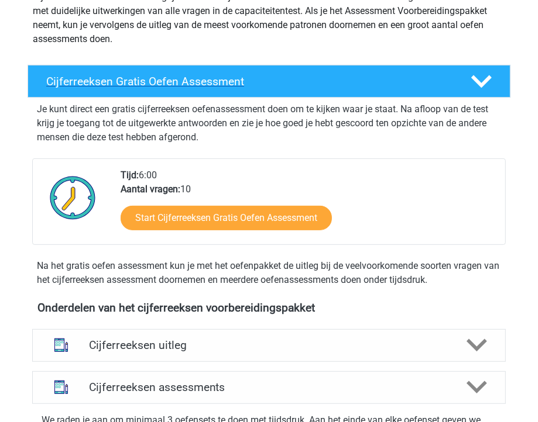
click at [225, 83] on h4 "Cijferreeksen Gratis Oefen Assessment" at bounding box center [249, 81] width 407 height 13
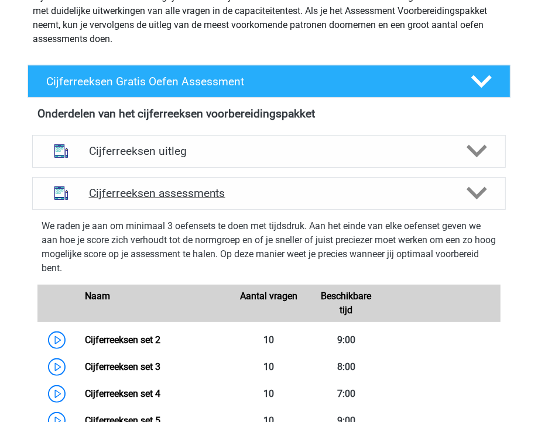
click at [195, 197] on h4 "Cijferreeksen assessments" at bounding box center [269, 193] width 360 height 13
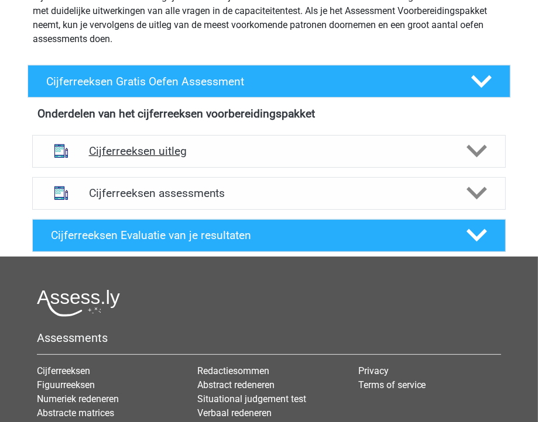
click at [180, 160] on div "Cijferreeksen uitleg" at bounding box center [268, 151] width 473 height 33
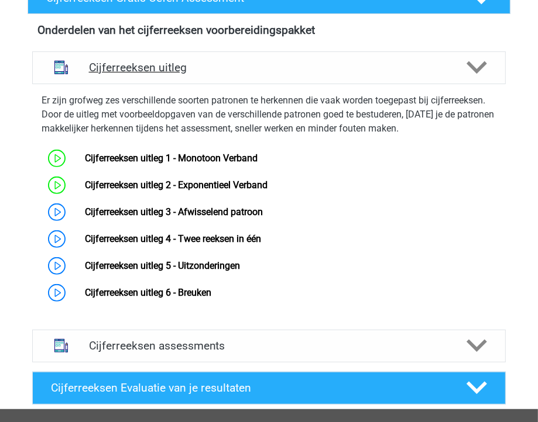
scroll to position [238, 0]
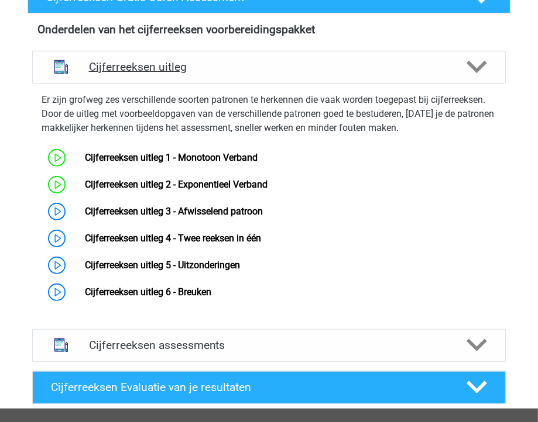
click at [149, 70] on h4 "Cijferreeksen uitleg" at bounding box center [269, 66] width 360 height 13
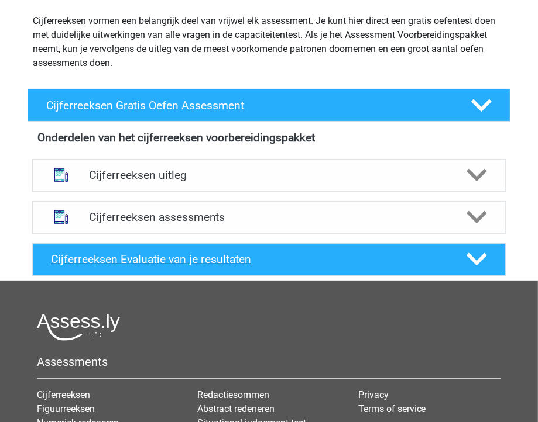
scroll to position [129, 0]
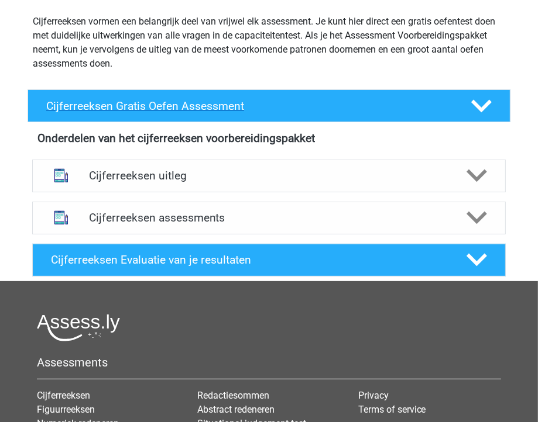
click at [148, 116] on div "Cijferreeksen Gratis Oefen Assessment" at bounding box center [269, 106] width 483 height 33
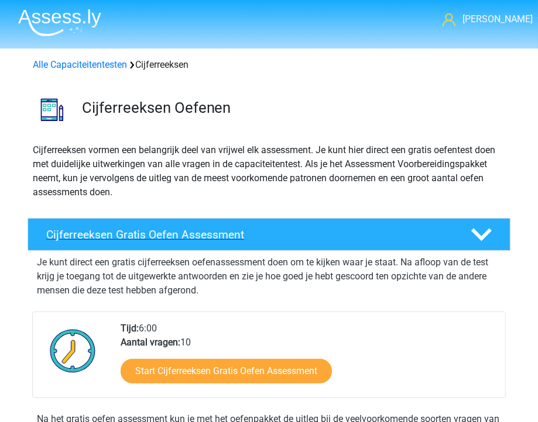
scroll to position [0, 0]
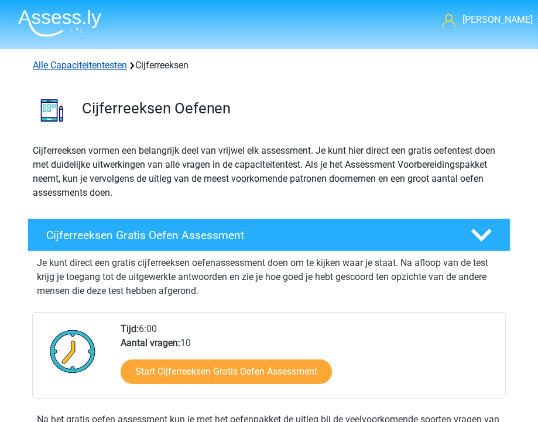
click at [95, 61] on link "Alle Capaciteitentesten" at bounding box center [80, 65] width 94 height 11
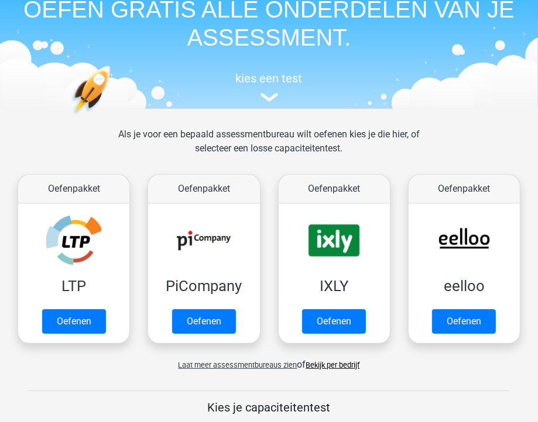
scroll to position [54, 0]
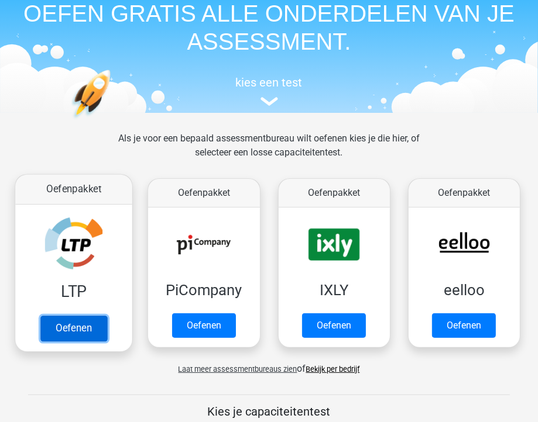
click at [73, 319] on link "Oefenen" at bounding box center [73, 329] width 67 height 26
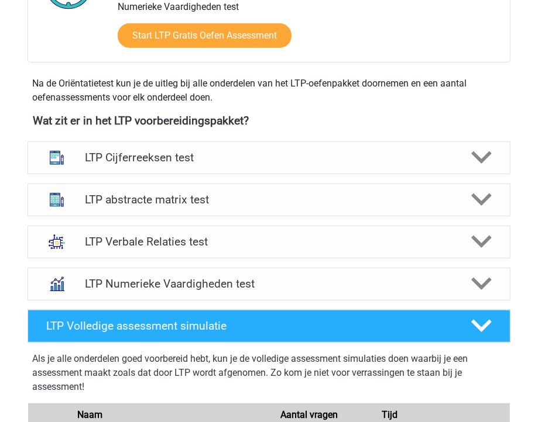
scroll to position [357, 0]
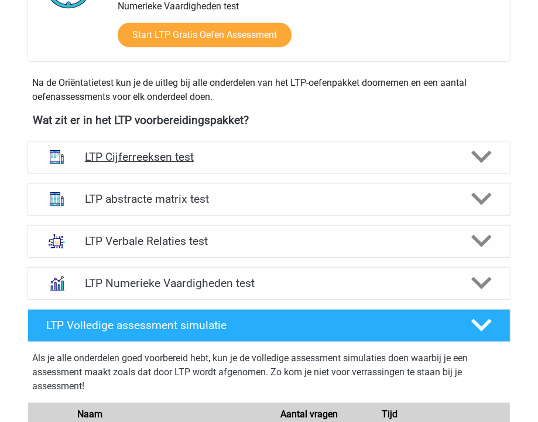
click at [187, 166] on div "LTP Cijferreeksen test" at bounding box center [269, 157] width 483 height 33
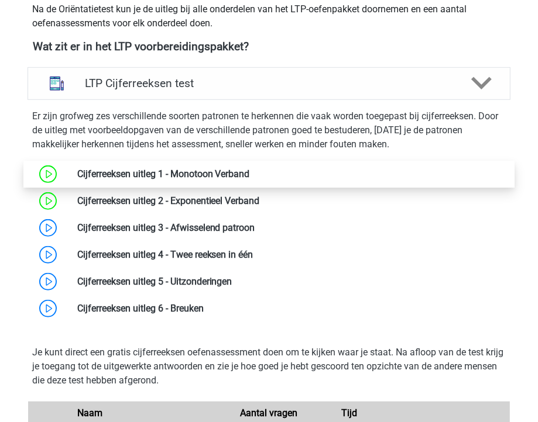
scroll to position [431, 0]
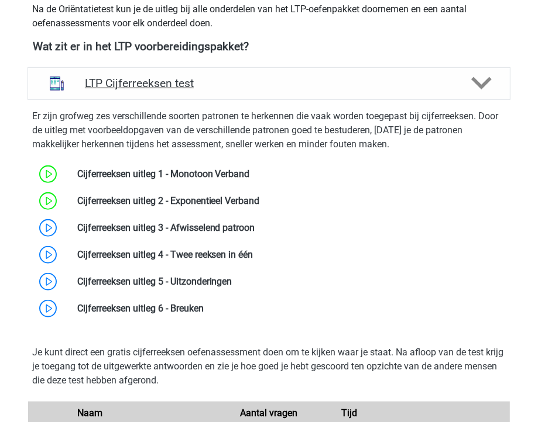
click at [116, 79] on h4 "LTP Cijferreeksen test" at bounding box center [269, 83] width 368 height 13
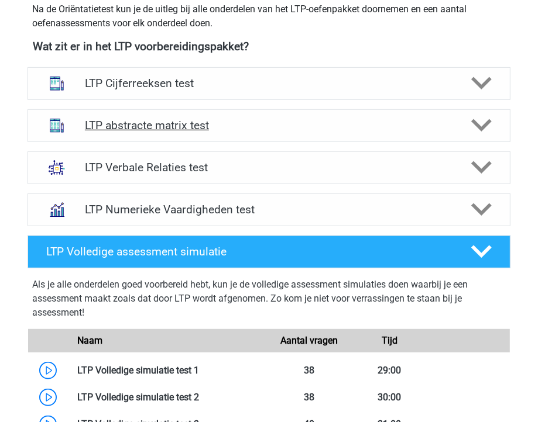
click at [122, 132] on div "LTP abstracte matrix test" at bounding box center [269, 125] width 483 height 33
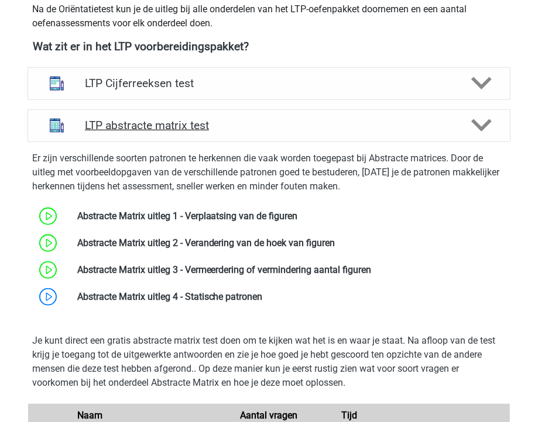
scroll to position [477, 0]
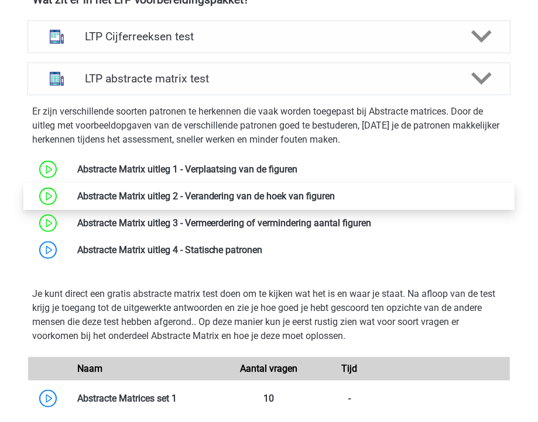
click at [335, 201] on link at bounding box center [335, 196] width 0 height 11
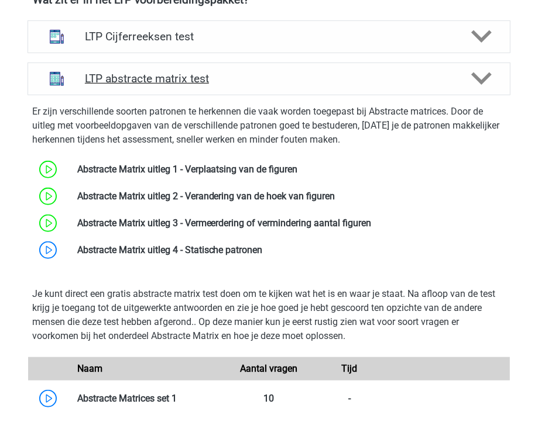
click at [98, 79] on h4 "LTP abstracte matrix test" at bounding box center [269, 78] width 368 height 13
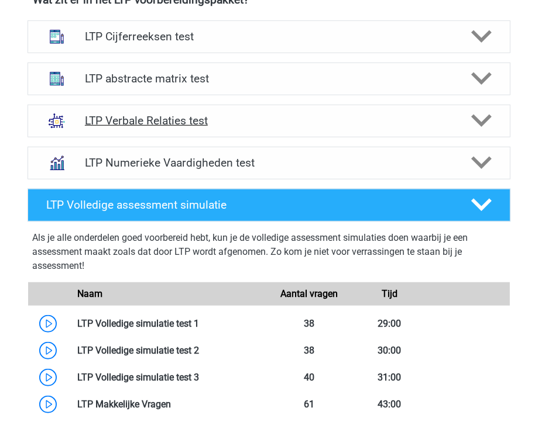
click at [115, 131] on div "LTP Verbale Relaties test" at bounding box center [269, 121] width 483 height 33
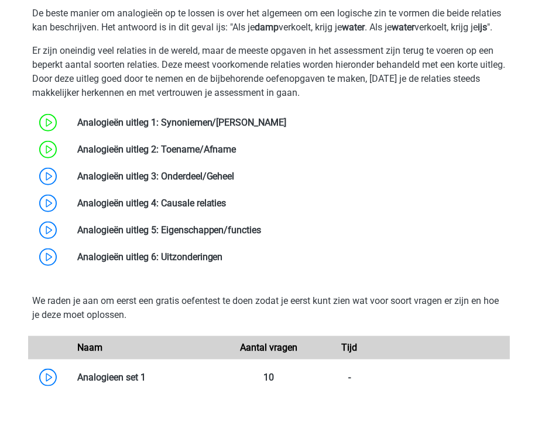
scroll to position [693, 0]
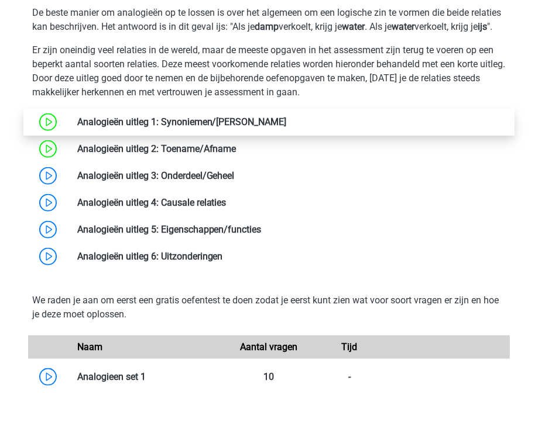
click at [287, 128] on link at bounding box center [287, 121] width 0 height 11
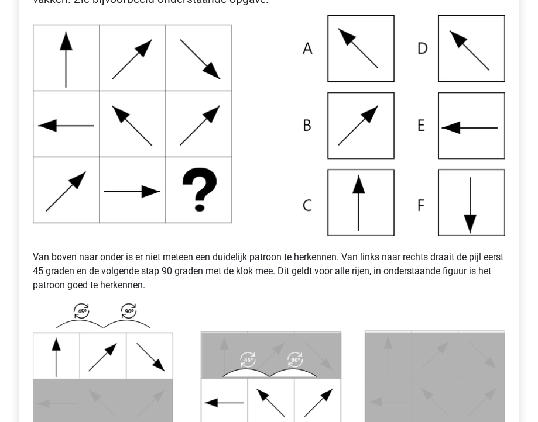
scroll to position [169, 0]
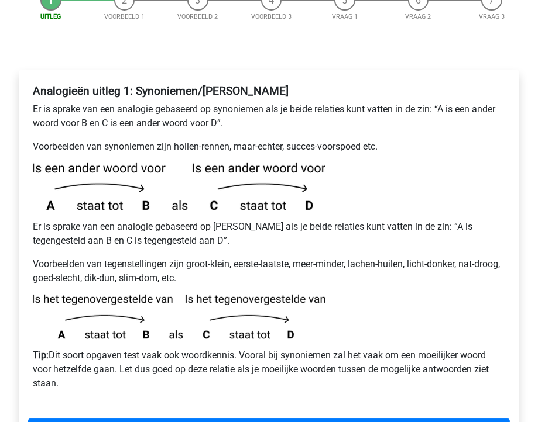
scroll to position [169, 0]
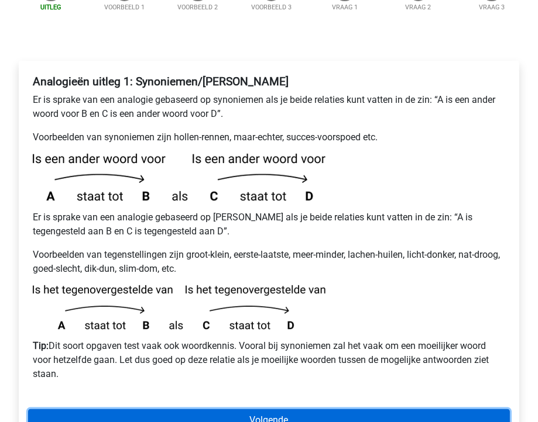
click at [81, 410] on link "Volgende" at bounding box center [269, 421] width 482 height 22
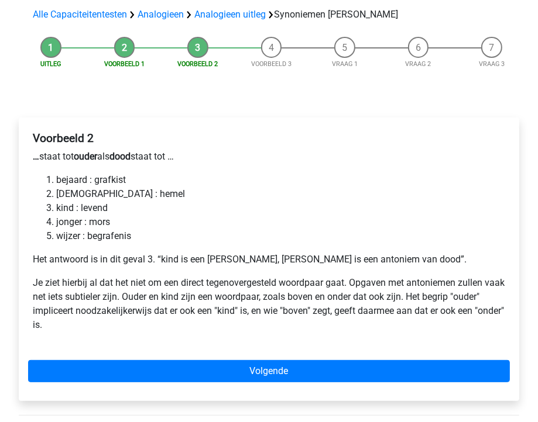
scroll to position [112, 0]
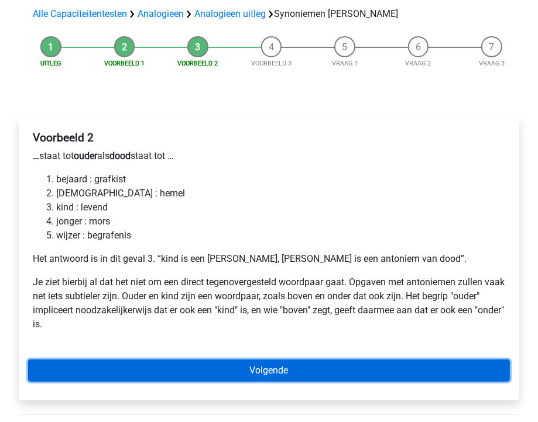
click at [99, 360] on link "Volgende" at bounding box center [269, 371] width 482 height 22
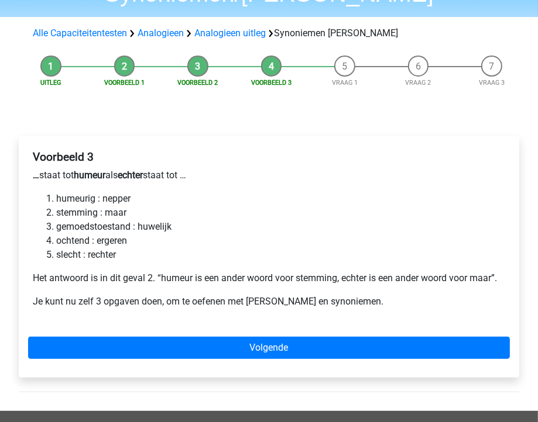
scroll to position [94, 0]
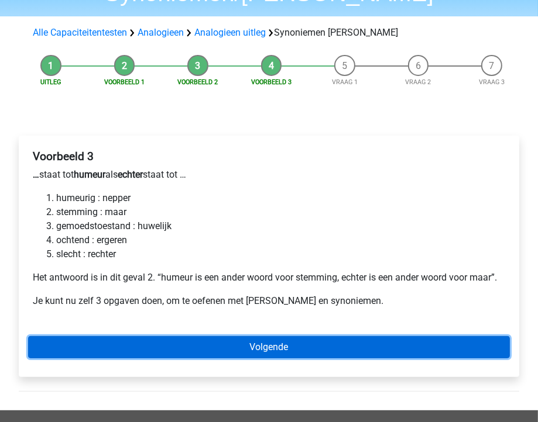
click at [97, 336] on link "Volgende" at bounding box center [269, 347] width 482 height 22
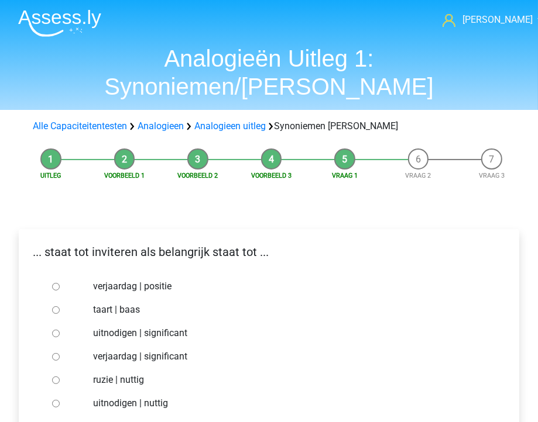
scroll to position [83, 0]
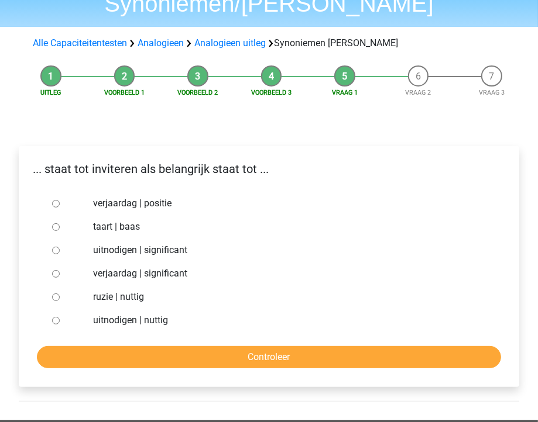
click at [54, 247] on input "uitnodigen | significant" at bounding box center [56, 251] width 8 height 8
radio input "true"
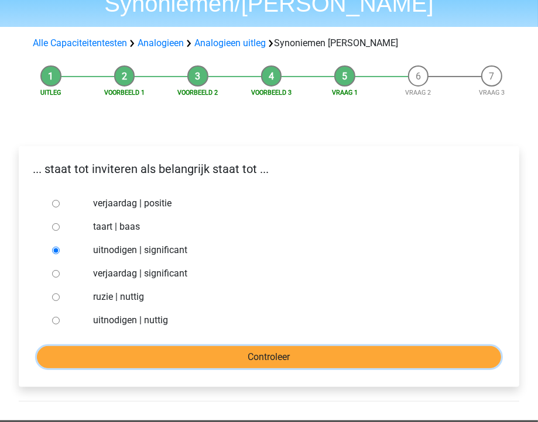
click at [112, 346] on input "Controleer" at bounding box center [269, 357] width 464 height 22
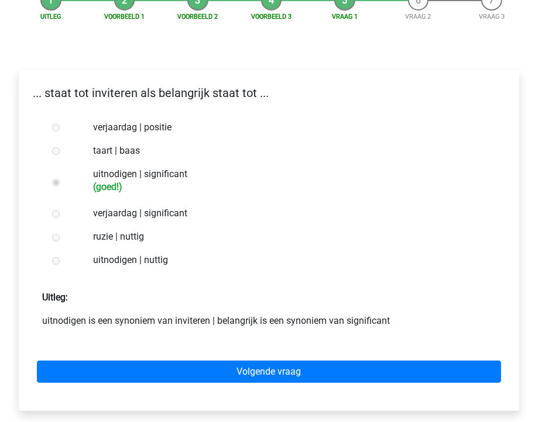
scroll to position [159, 0]
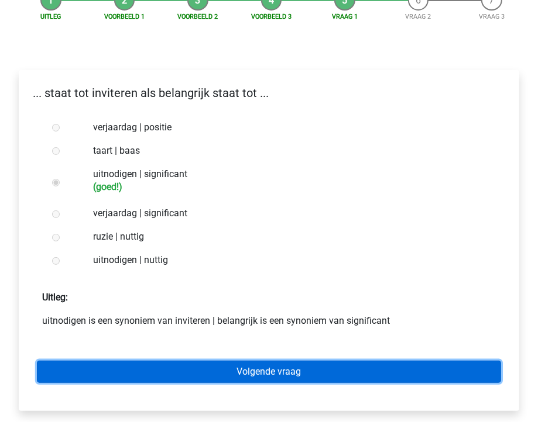
click at [164, 361] on link "Volgende vraag" at bounding box center [269, 372] width 464 height 22
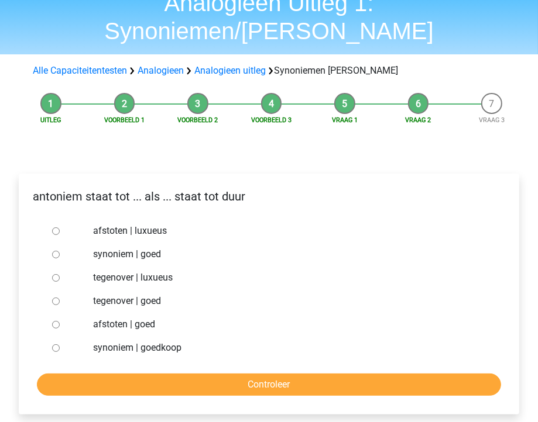
scroll to position [56, 0]
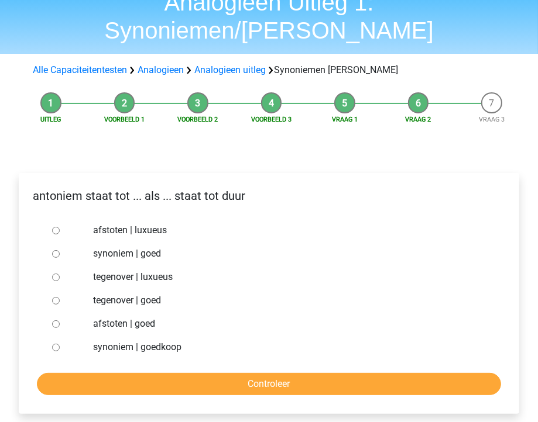
click at [56, 344] on input "synoniem | goedkoop" at bounding box center [56, 348] width 8 height 8
radio input "true"
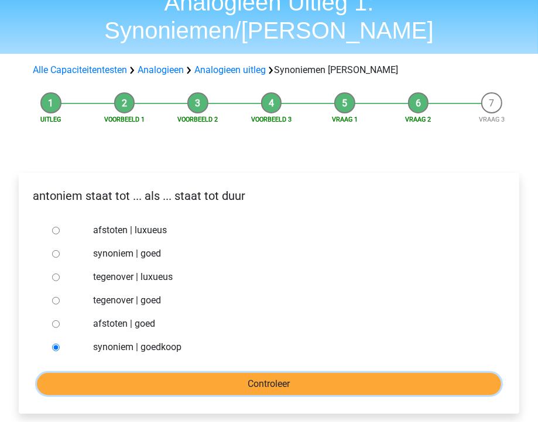
click at [75, 373] on input "Controleer" at bounding box center [269, 384] width 464 height 22
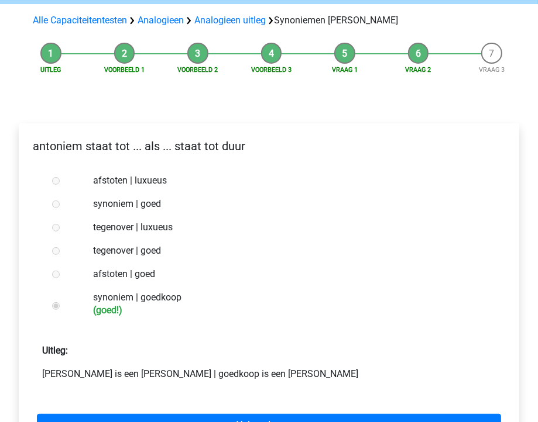
scroll to position [136, 0]
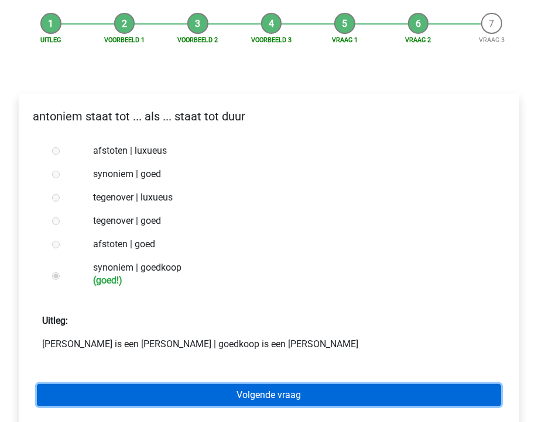
click at [77, 384] on link "Volgende vraag" at bounding box center [269, 395] width 464 height 22
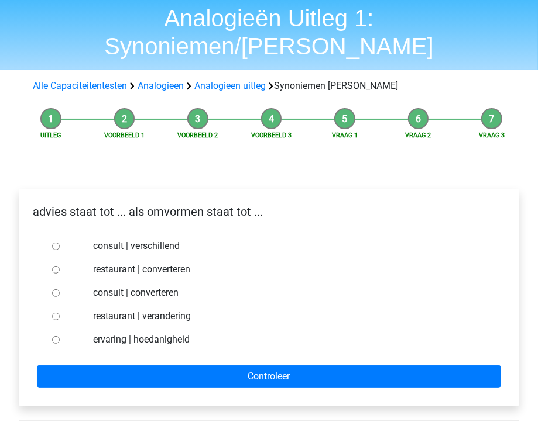
scroll to position [42, 0]
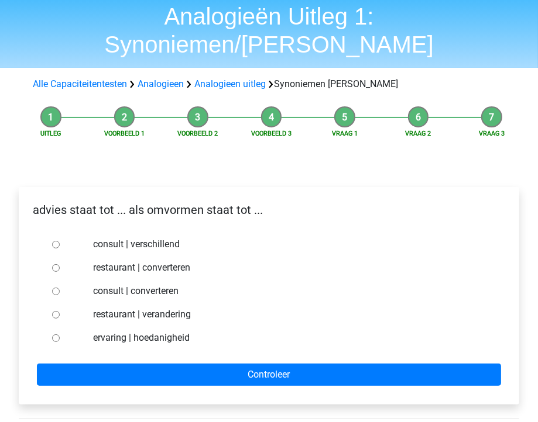
click at [150, 284] on label "consult | converteren" at bounding box center [287, 291] width 389 height 14
click at [60, 288] on input "consult | converteren" at bounding box center [56, 292] width 8 height 8
radio input "true"
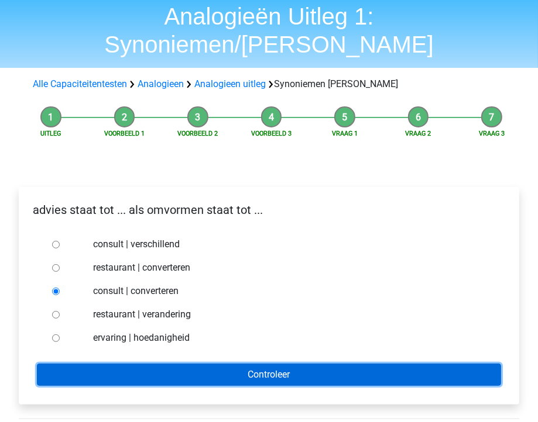
click at [138, 364] on input "Controleer" at bounding box center [269, 375] width 464 height 22
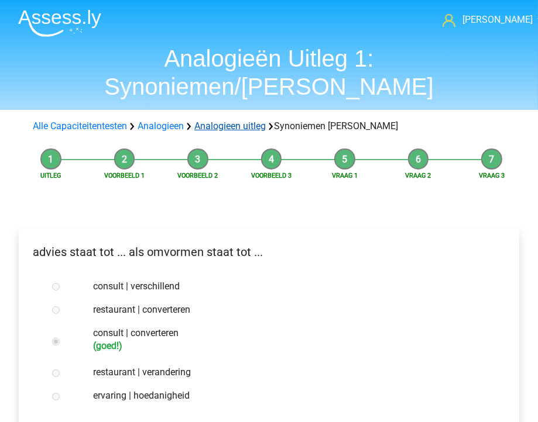
click at [236, 121] on link "Analogieen uitleg" at bounding box center [229, 126] width 71 height 11
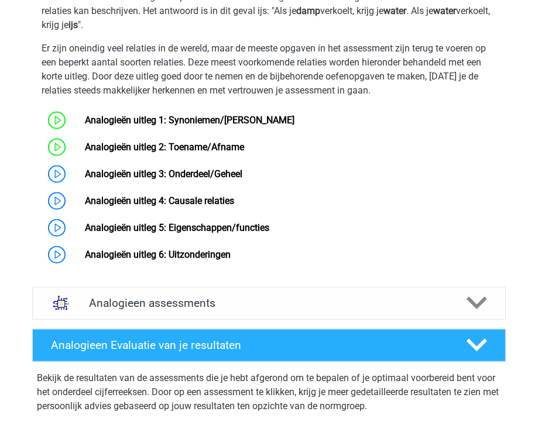
scroll to position [583, 0]
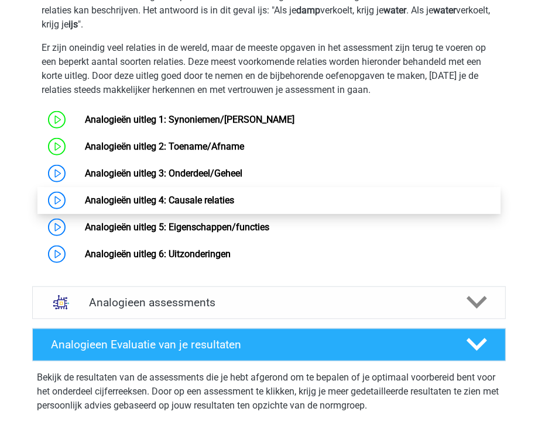
click at [85, 204] on link "Analogieën uitleg 4: Causale relaties" at bounding box center [159, 200] width 149 height 11
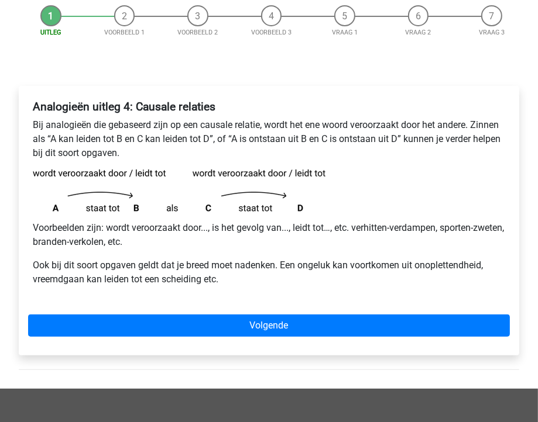
scroll to position [116, 0]
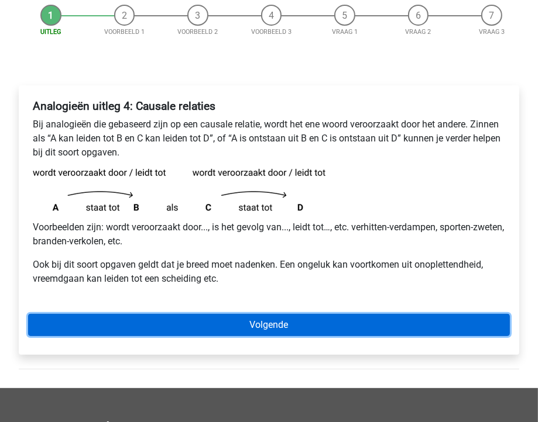
click at [70, 321] on link "Volgende" at bounding box center [269, 325] width 482 height 22
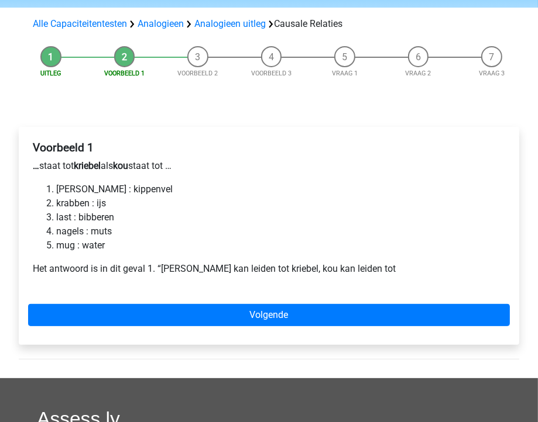
scroll to position [107, 0]
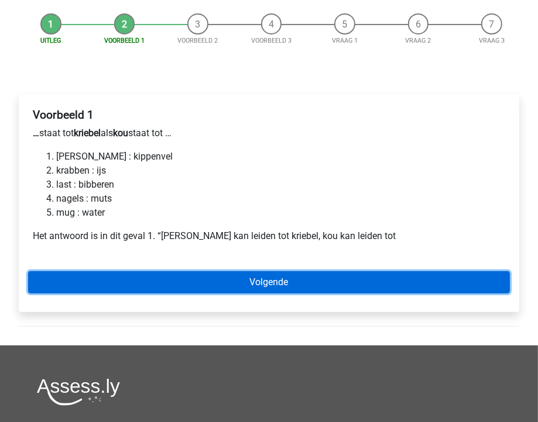
click at [89, 281] on link "Volgende" at bounding box center [269, 283] width 482 height 22
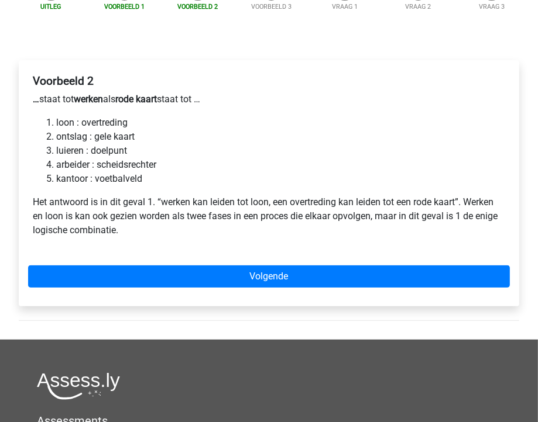
scroll to position [142, 0]
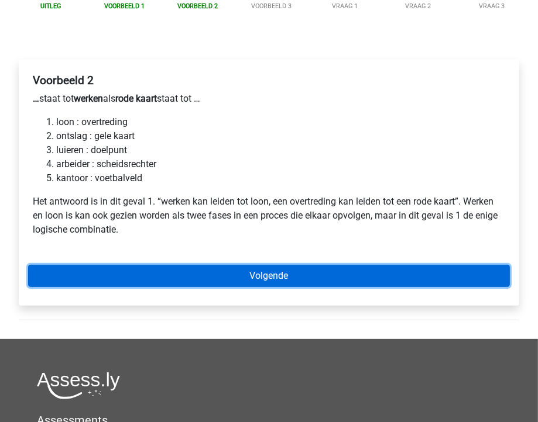
click at [87, 280] on link "Volgende" at bounding box center [269, 276] width 482 height 22
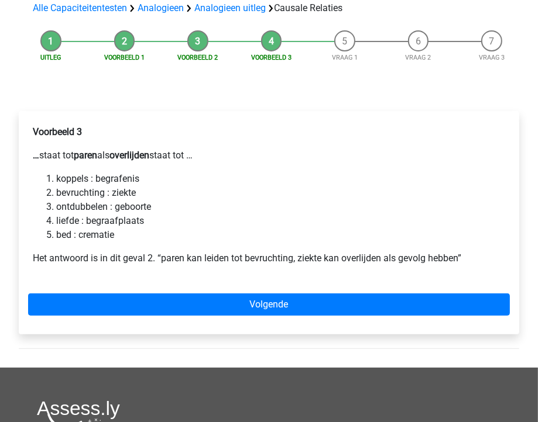
scroll to position [104, 0]
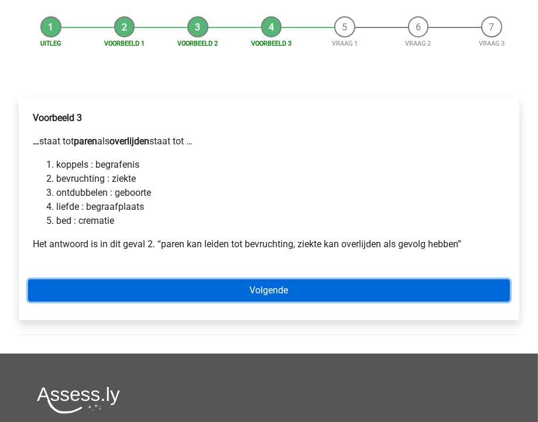
click at [87, 291] on link "Volgende" at bounding box center [269, 291] width 482 height 22
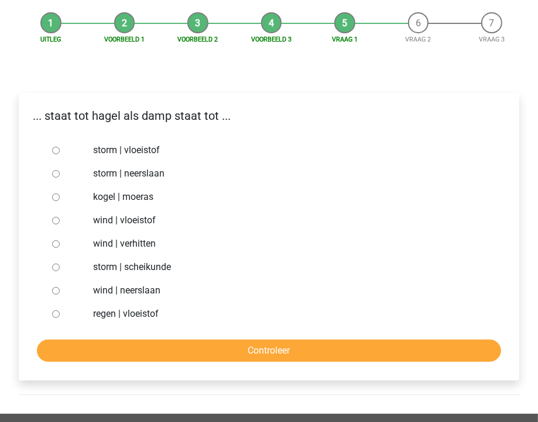
scroll to position [109, 0]
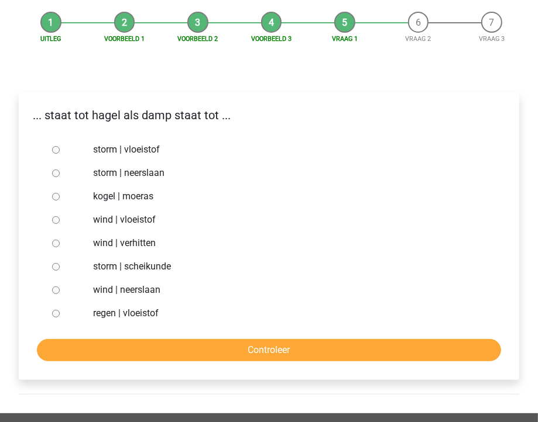
click at [54, 316] on input "regen | vloeistof" at bounding box center [56, 314] width 8 height 8
radio input "true"
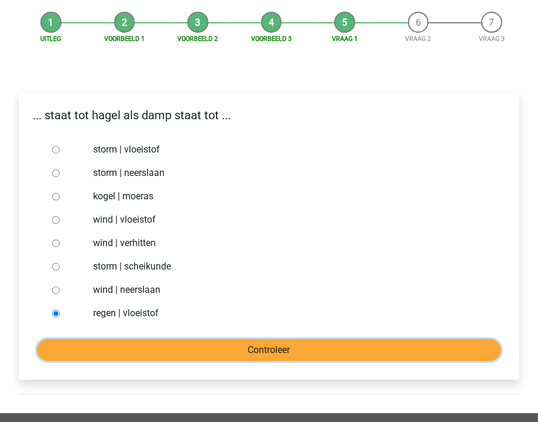
click at [76, 350] on input "Controleer" at bounding box center [269, 350] width 464 height 22
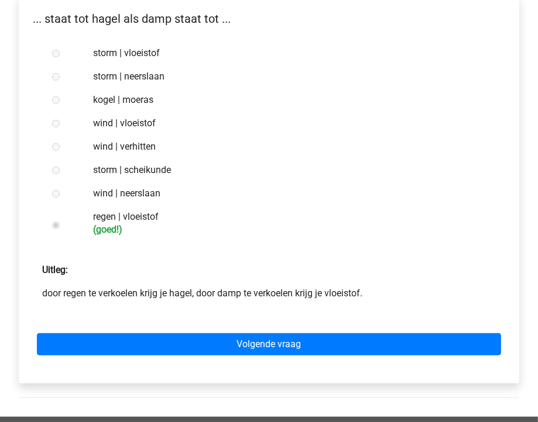
scroll to position [205, 0]
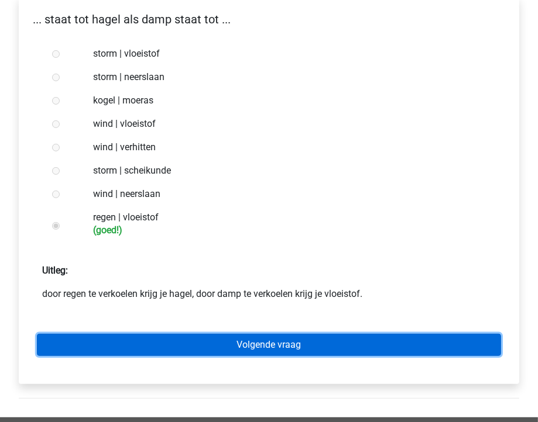
click at [133, 335] on link "Volgende vraag" at bounding box center [269, 345] width 464 height 22
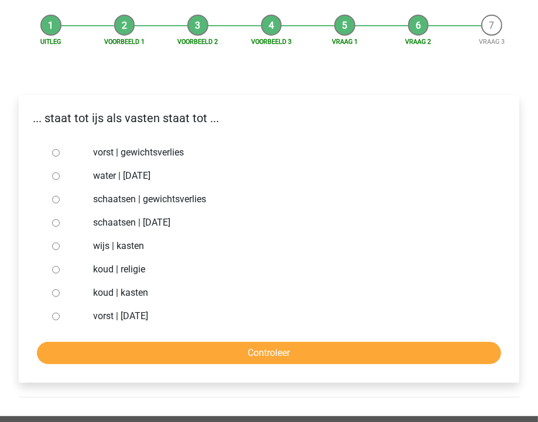
scroll to position [106, 0]
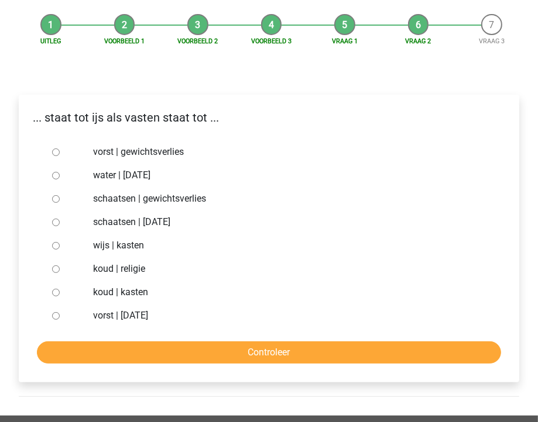
click at [123, 316] on label "vorst | [DATE]" at bounding box center [287, 316] width 389 height 14
click at [60, 316] on input "vorst | [DATE]" at bounding box center [56, 316] width 8 height 8
radio input "true"
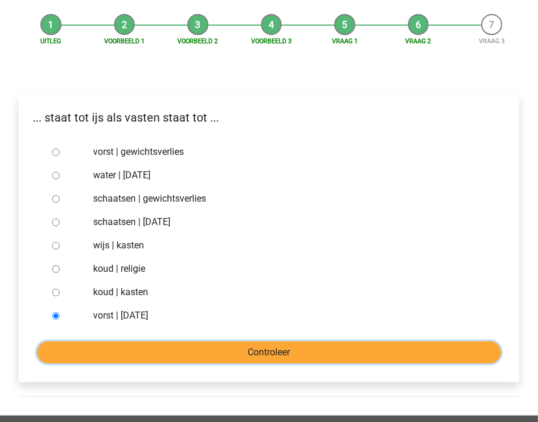
click at [157, 345] on input "Controleer" at bounding box center [269, 353] width 464 height 22
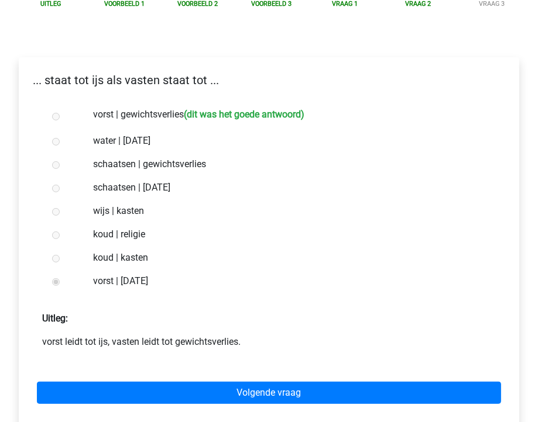
scroll to position [143, 0]
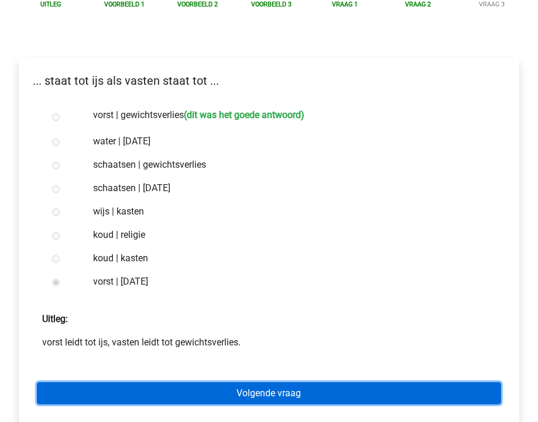
click at [161, 393] on link "Volgende vraag" at bounding box center [269, 394] width 464 height 22
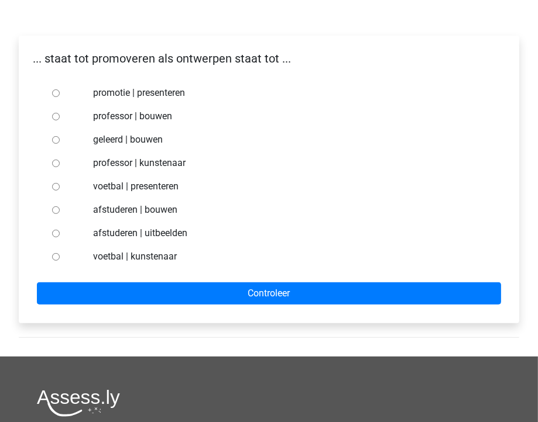
scroll to position [168, 0]
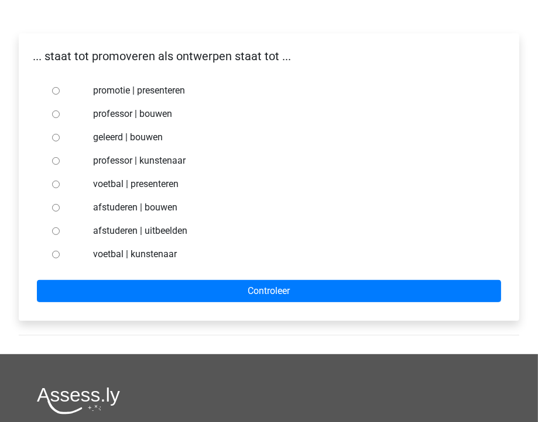
click at [109, 141] on label "geleerd | bouwen" at bounding box center [287, 137] width 389 height 14
click at [60, 141] on input "geleerd | bouwen" at bounding box center [56, 138] width 8 height 8
radio input "true"
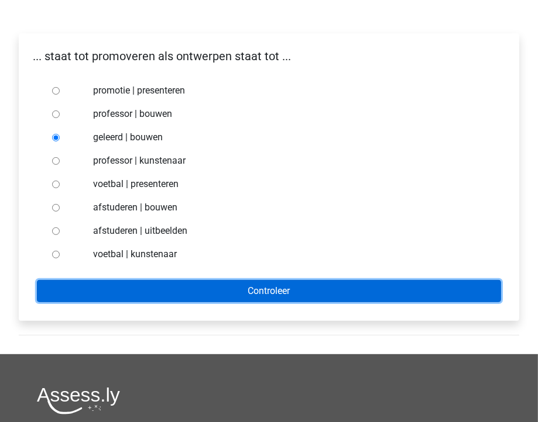
click at [81, 286] on input "Controleer" at bounding box center [269, 291] width 464 height 22
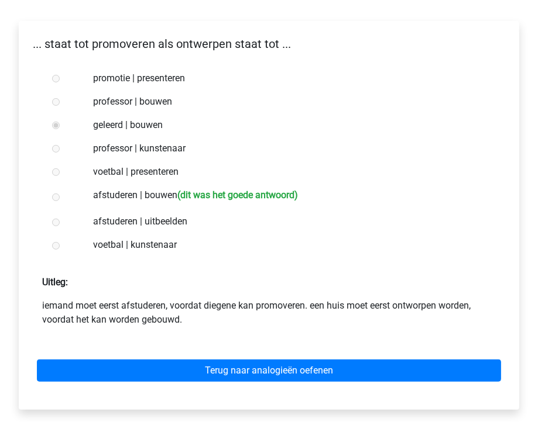
scroll to position [180, 0]
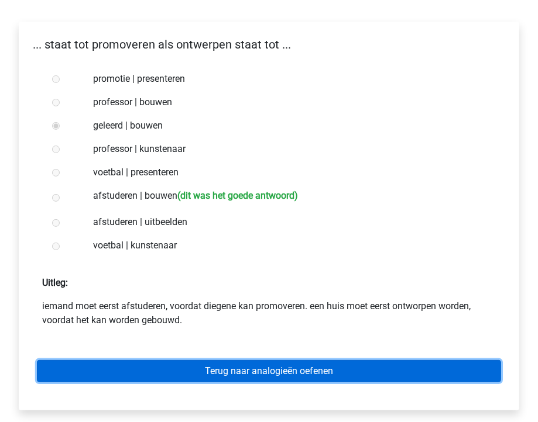
click at [135, 363] on link "Terug naar analogieën oefenen" at bounding box center [269, 371] width 464 height 22
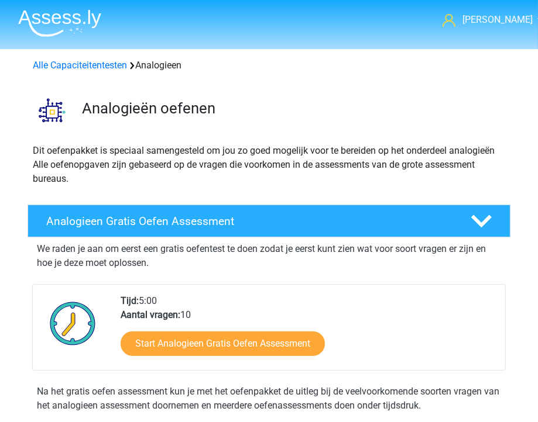
scroll to position [166, 0]
